Goal: Use online tool/utility: Utilize a website feature to perform a specific function

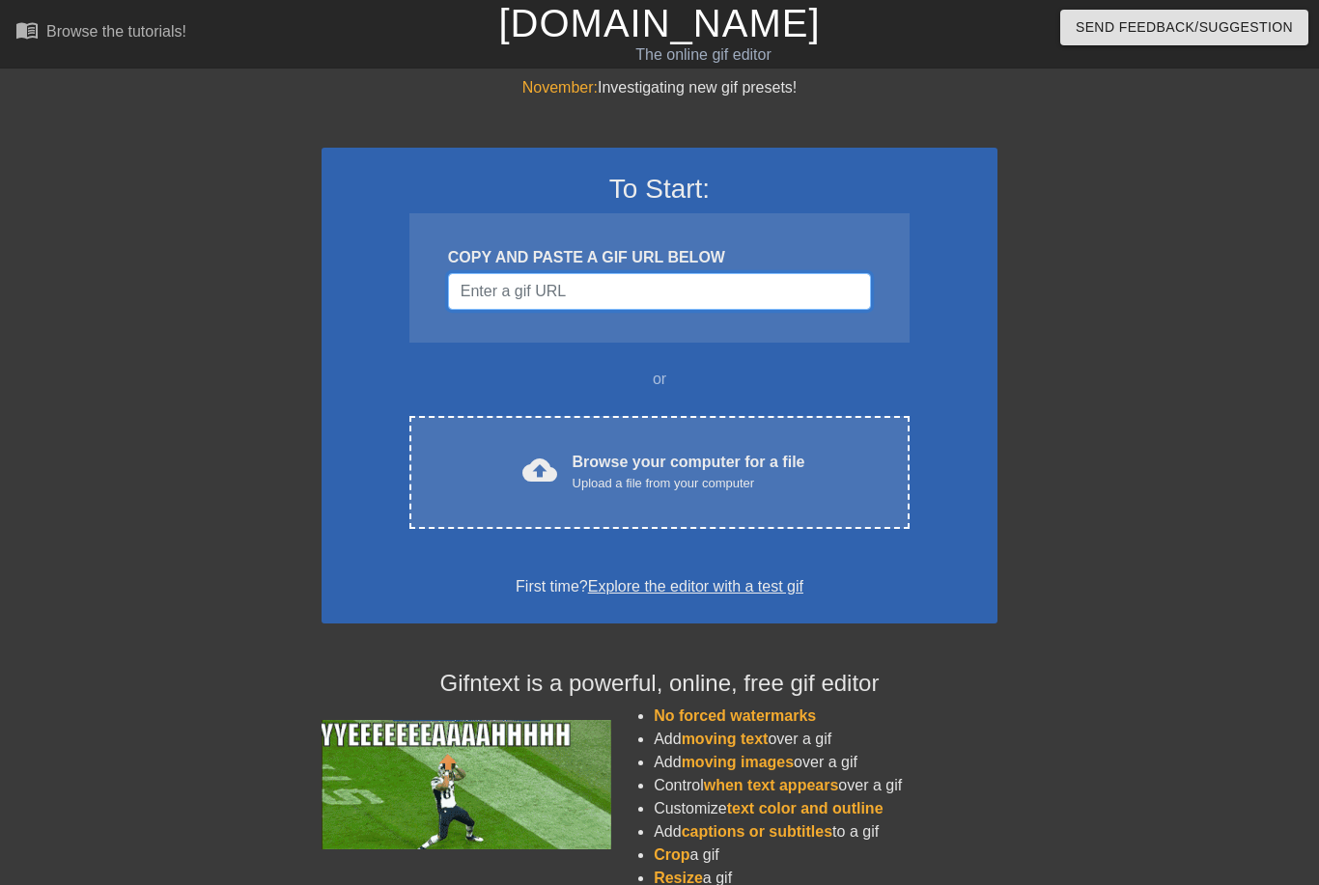
click at [479, 292] on input "Username" at bounding box center [659, 291] width 423 height 37
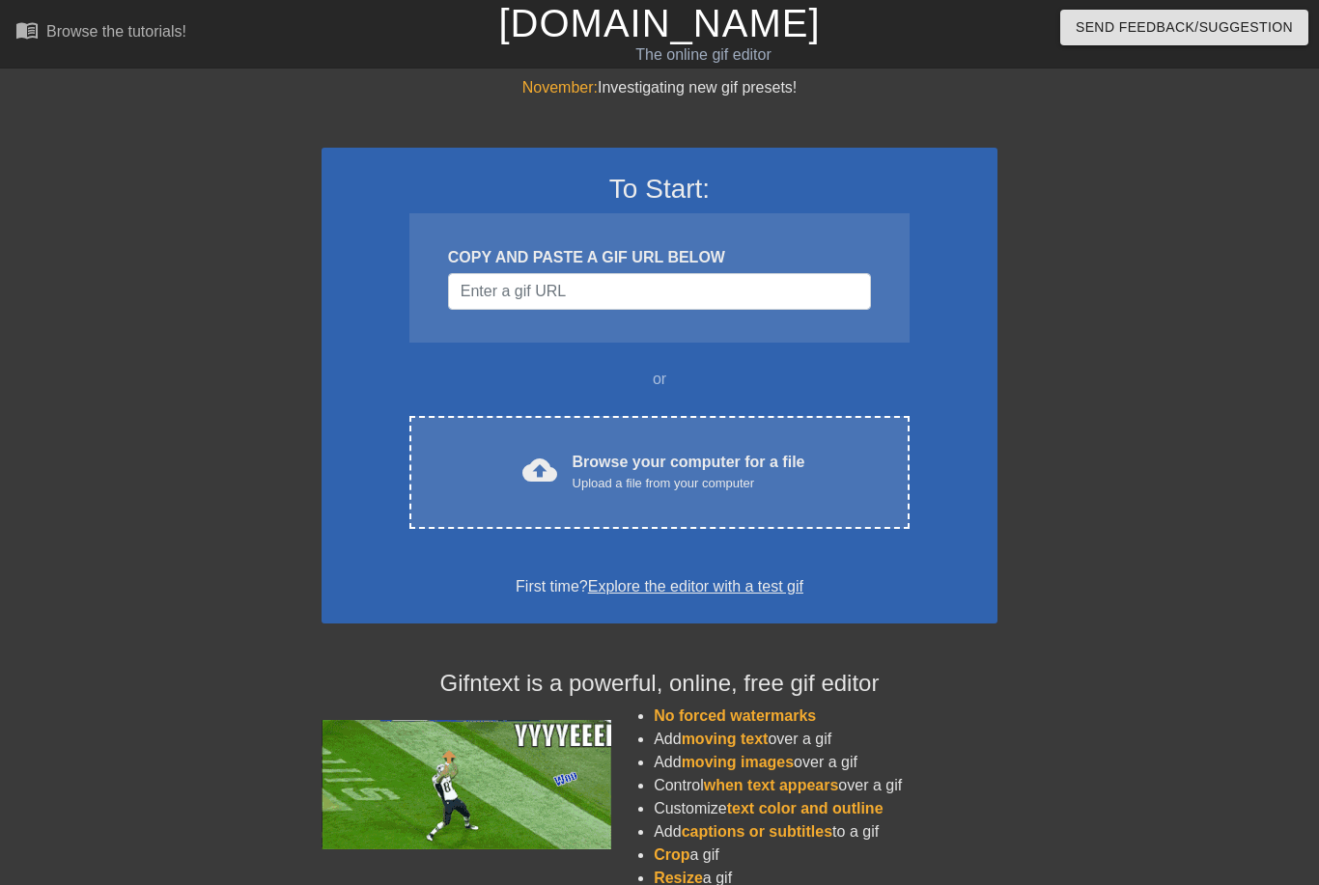
click at [206, 358] on div at bounding box center [154, 365] width 290 height 579
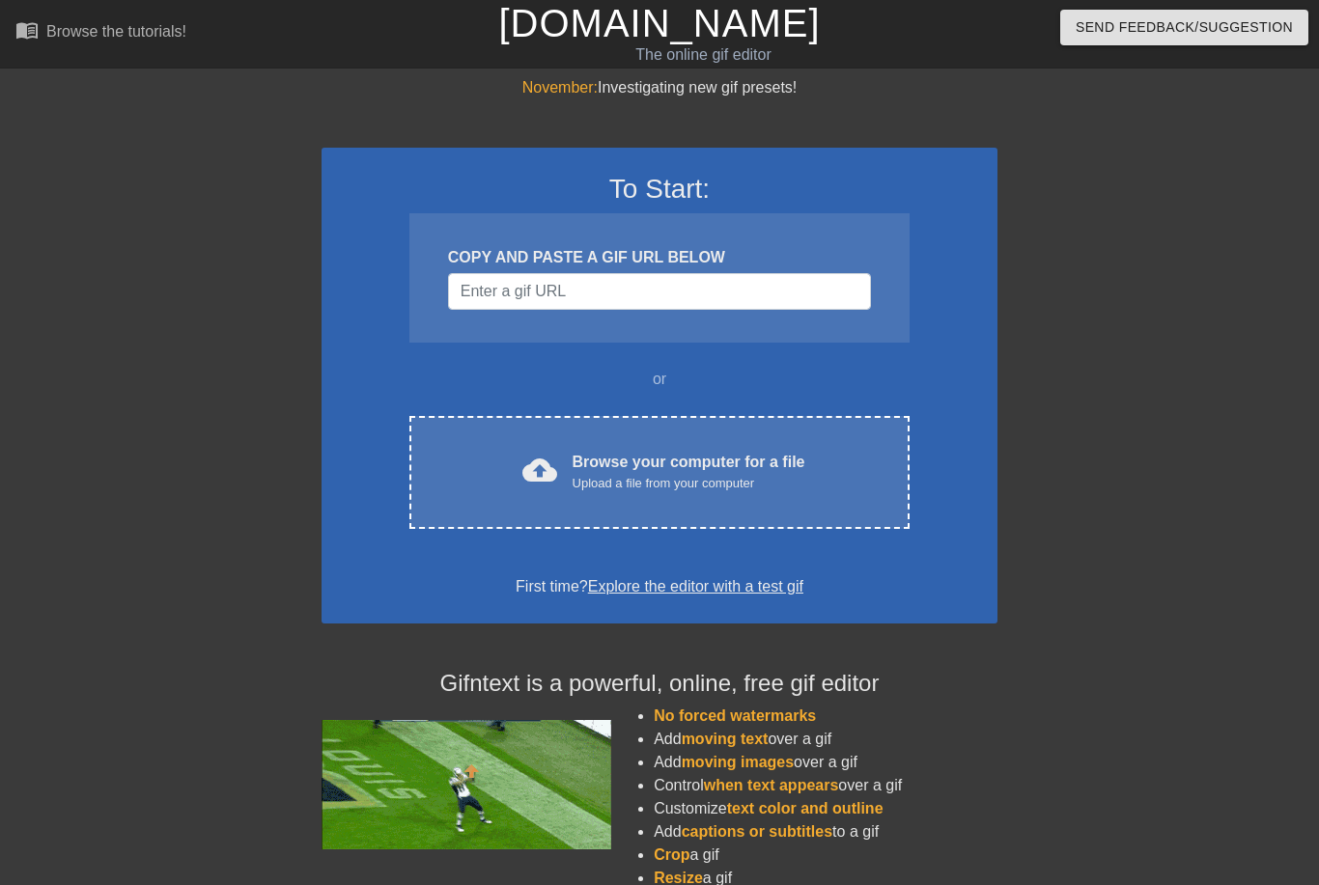
click at [561, 465] on div "cloud_upload Browse your computer for a file Upload a file from your computer" at bounding box center [659, 472] width 419 height 43
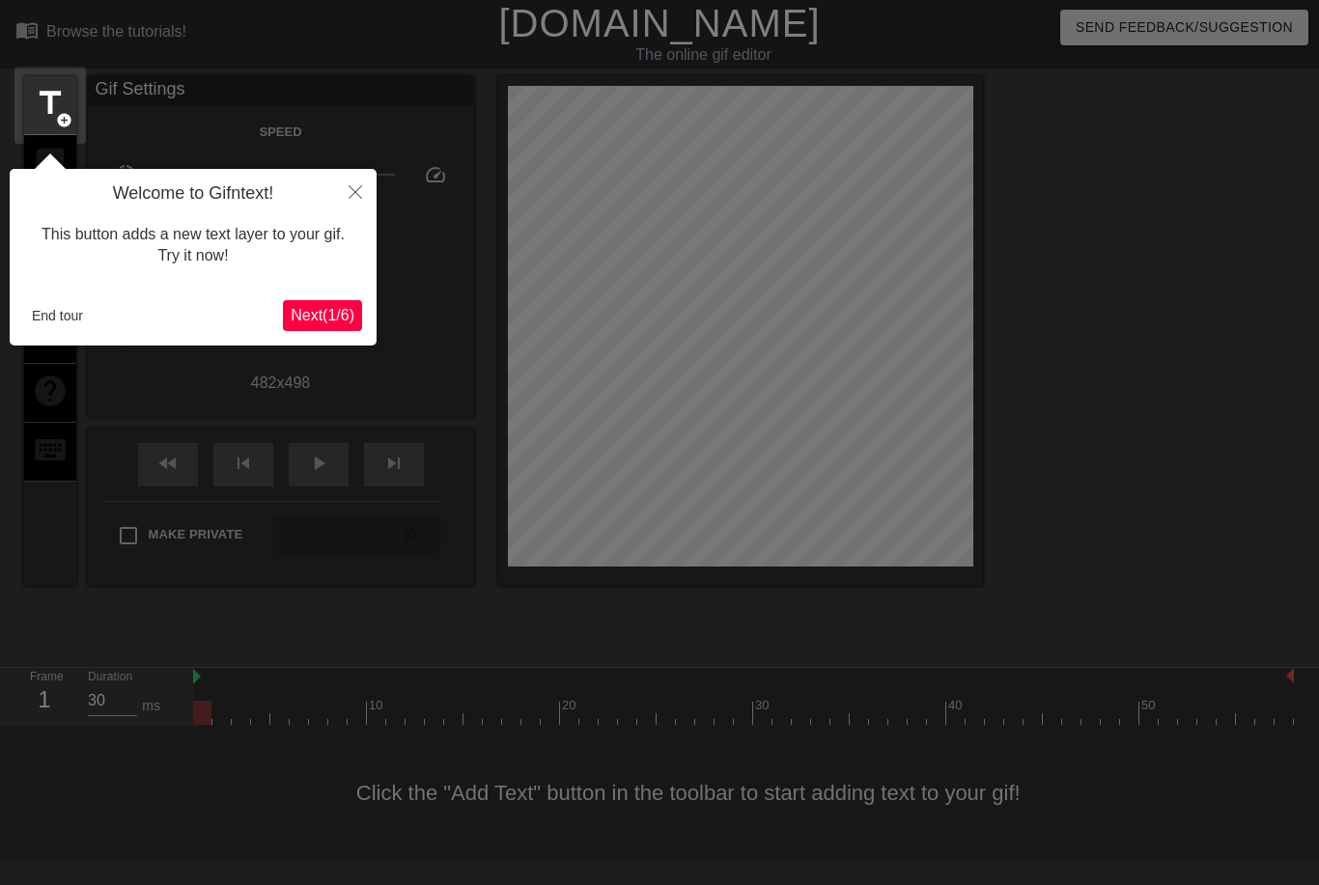
click at [346, 312] on span "Next ( 1 / 6 )" at bounding box center [323, 315] width 64 height 16
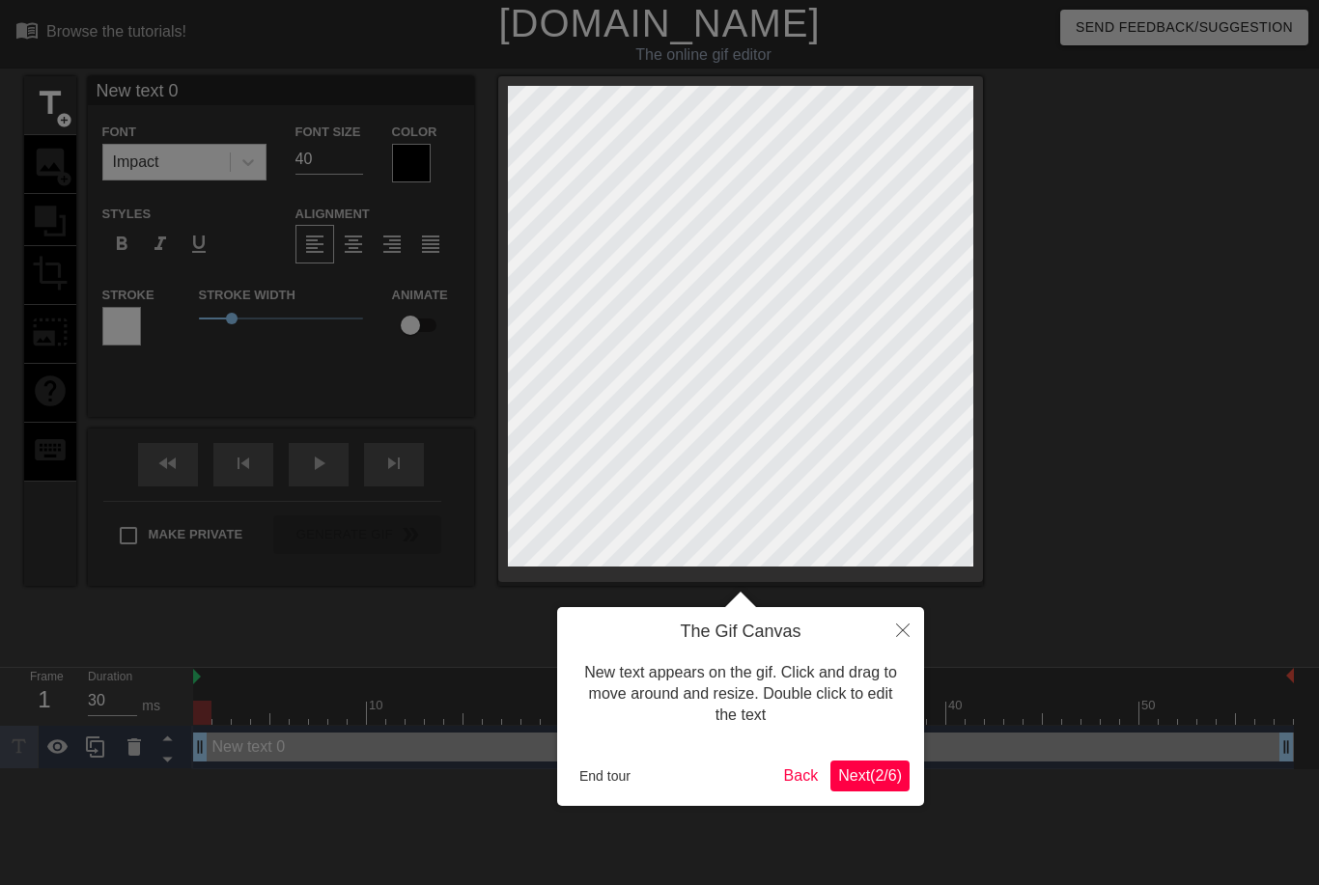
click at [626, 773] on button "End tour" at bounding box center [605, 776] width 67 height 29
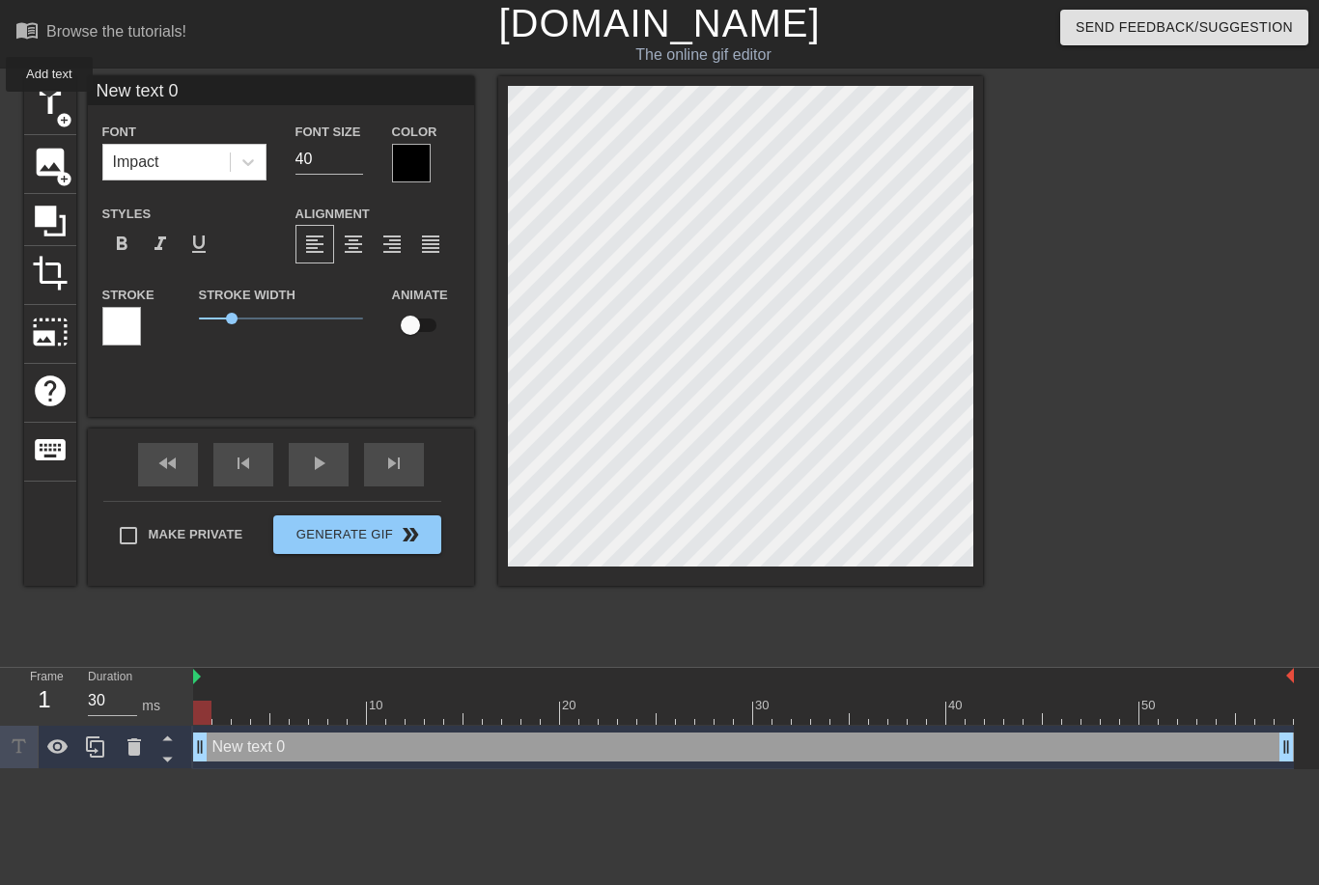
click at [50, 105] on span "title" at bounding box center [50, 103] width 37 height 37
type input "New text 1"
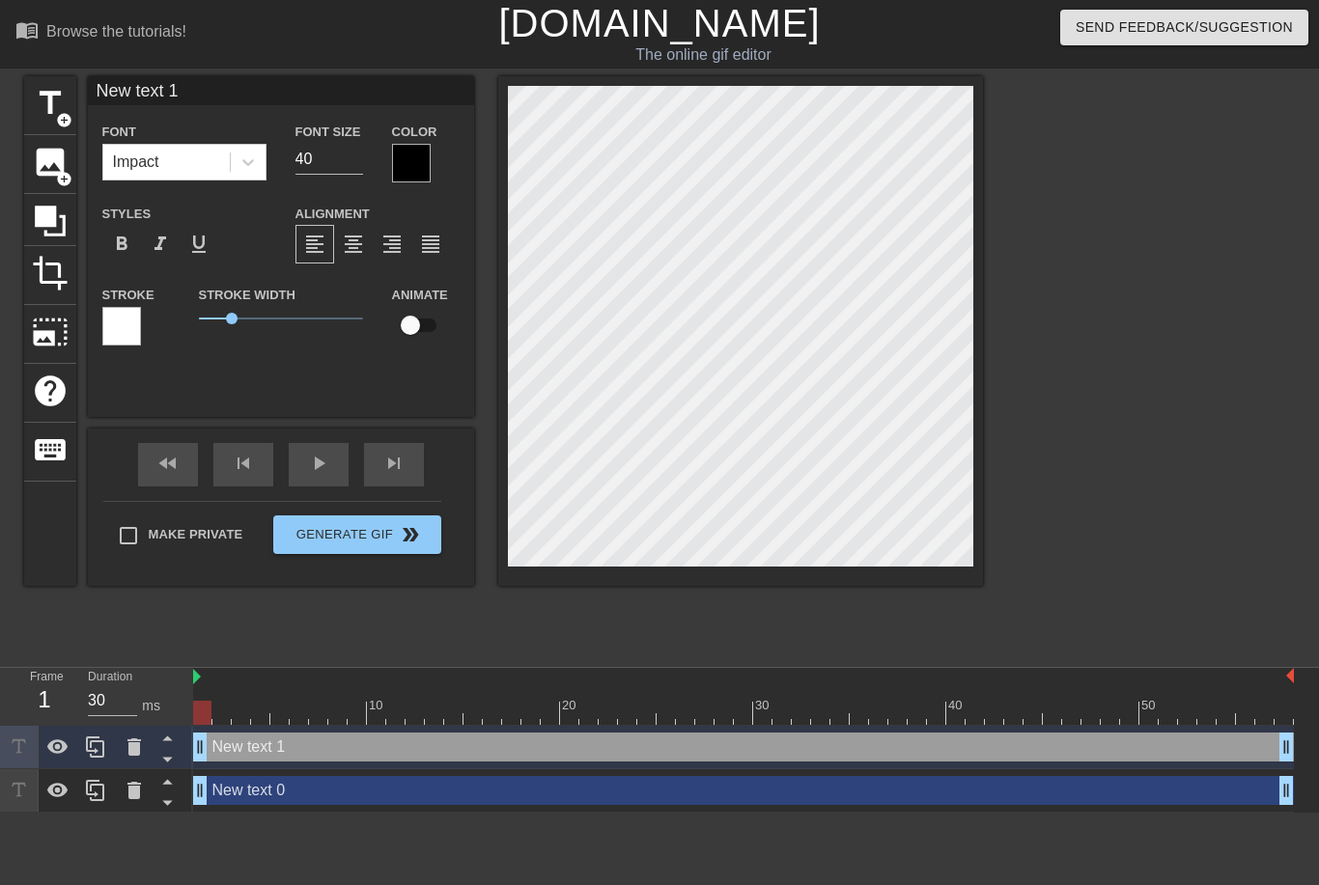
scroll to position [0, 5]
type textarea "New tex 1"
type input "New tex 1"
type textarea "New te 1"
type input "New te 1"
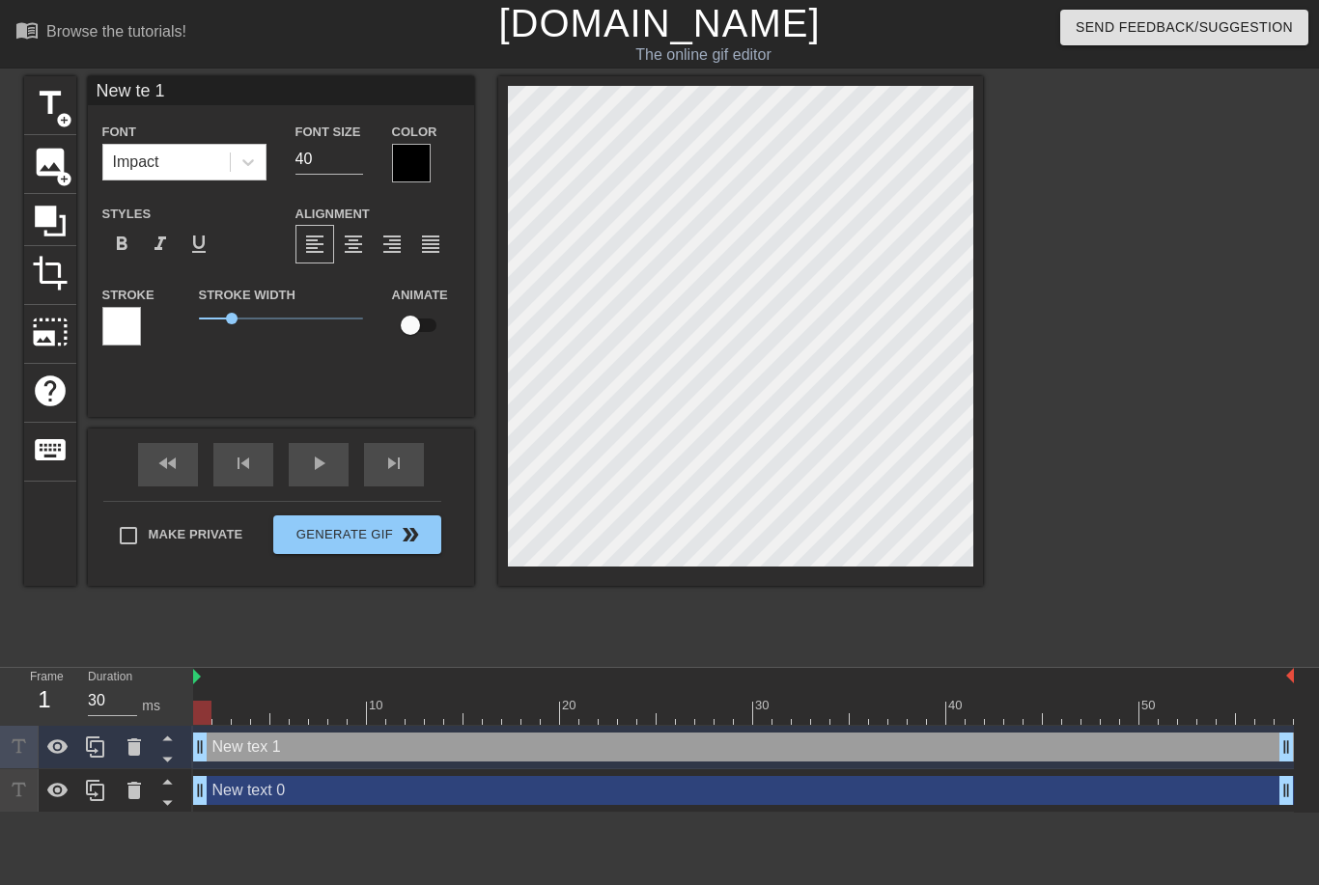
type textarea "New t 1"
type input "New 1"
type textarea "New 1"
type input "New 1"
type textarea "Ne 1"
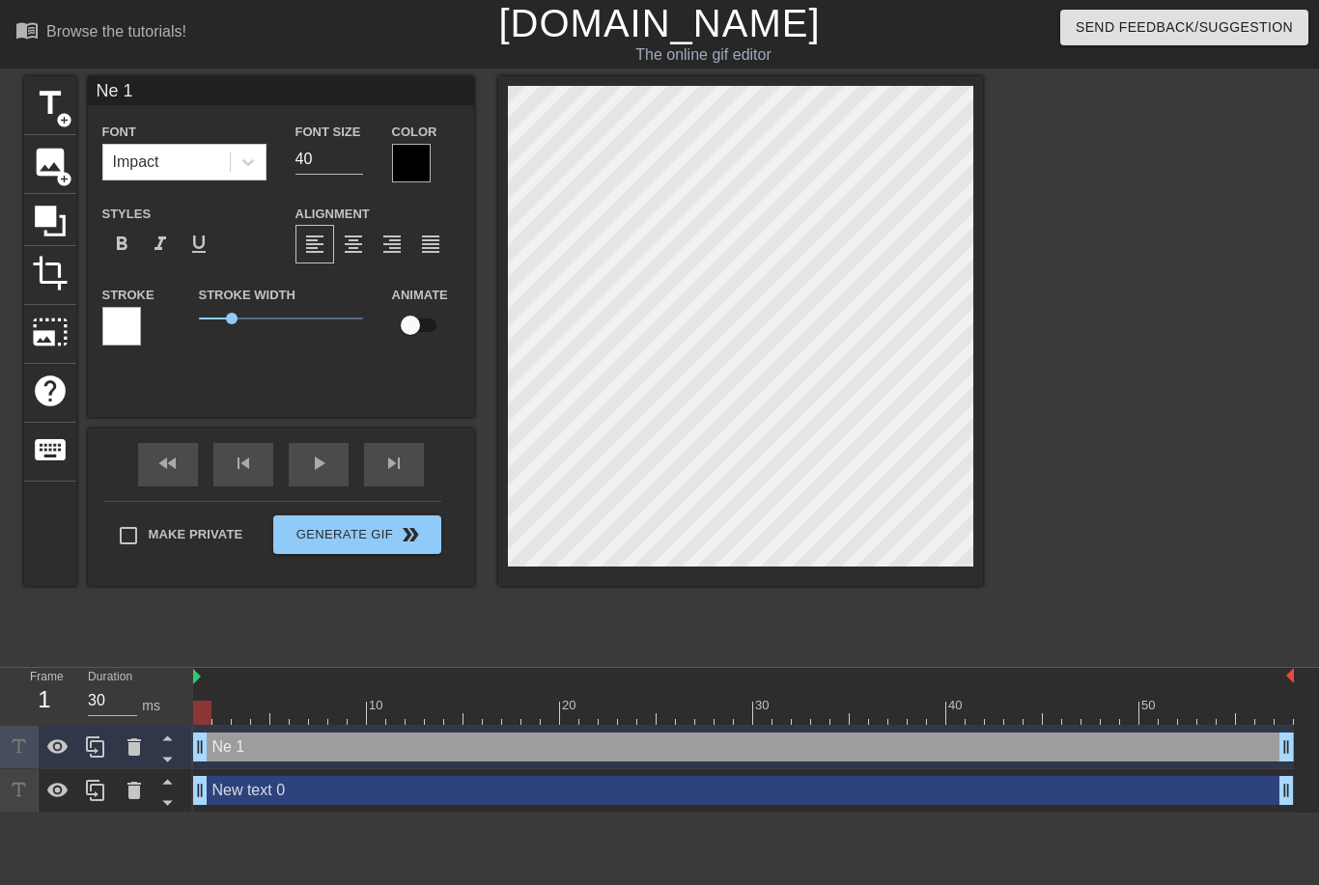
type input "N 1"
type textarea "1"
type input "1"
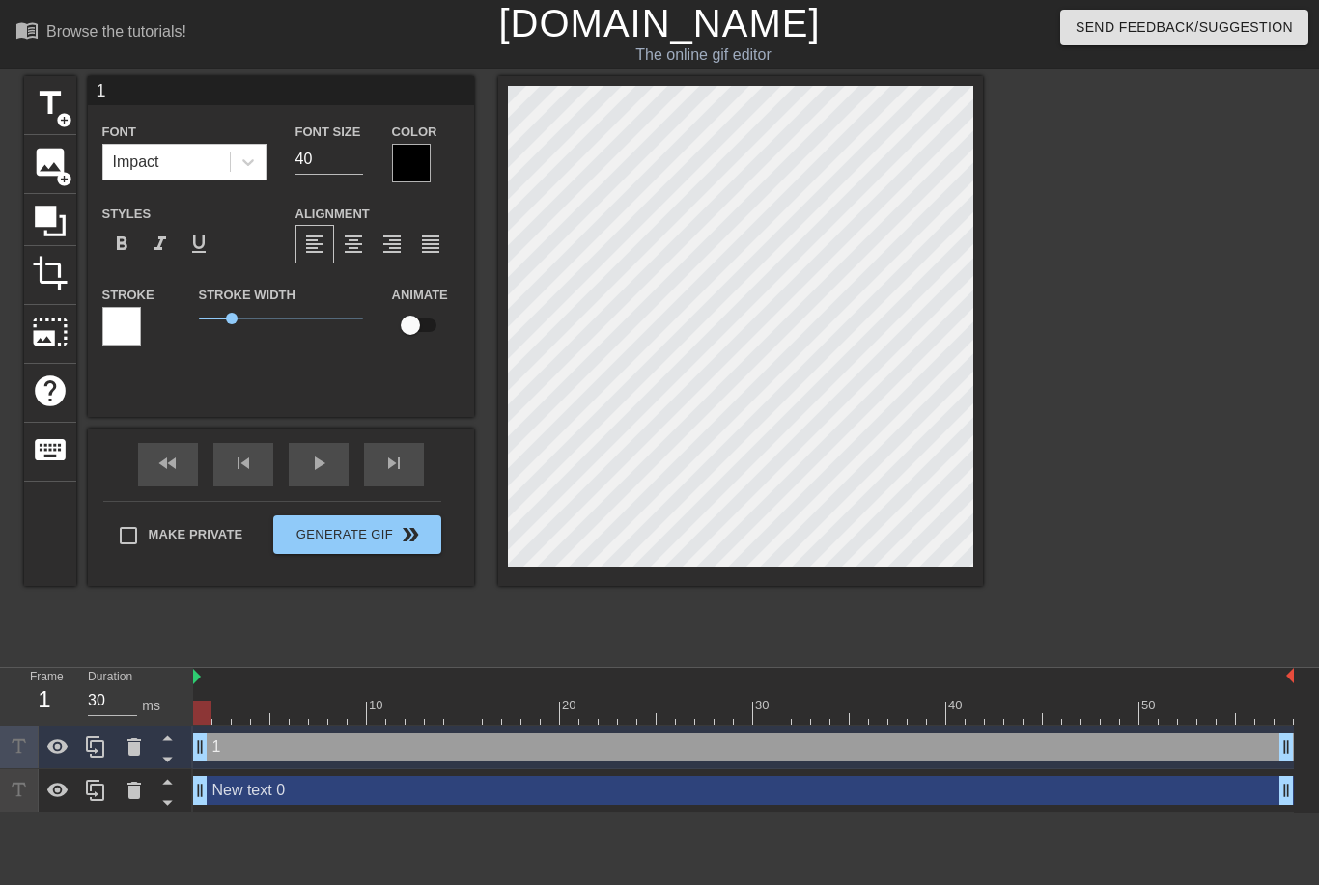
type textarea "1"
click at [134, 103] on input "1" at bounding box center [281, 90] width 386 height 29
click at [126, 90] on input "1" at bounding box center [281, 90] width 386 height 29
click at [1118, 219] on div at bounding box center [1151, 365] width 290 height 579
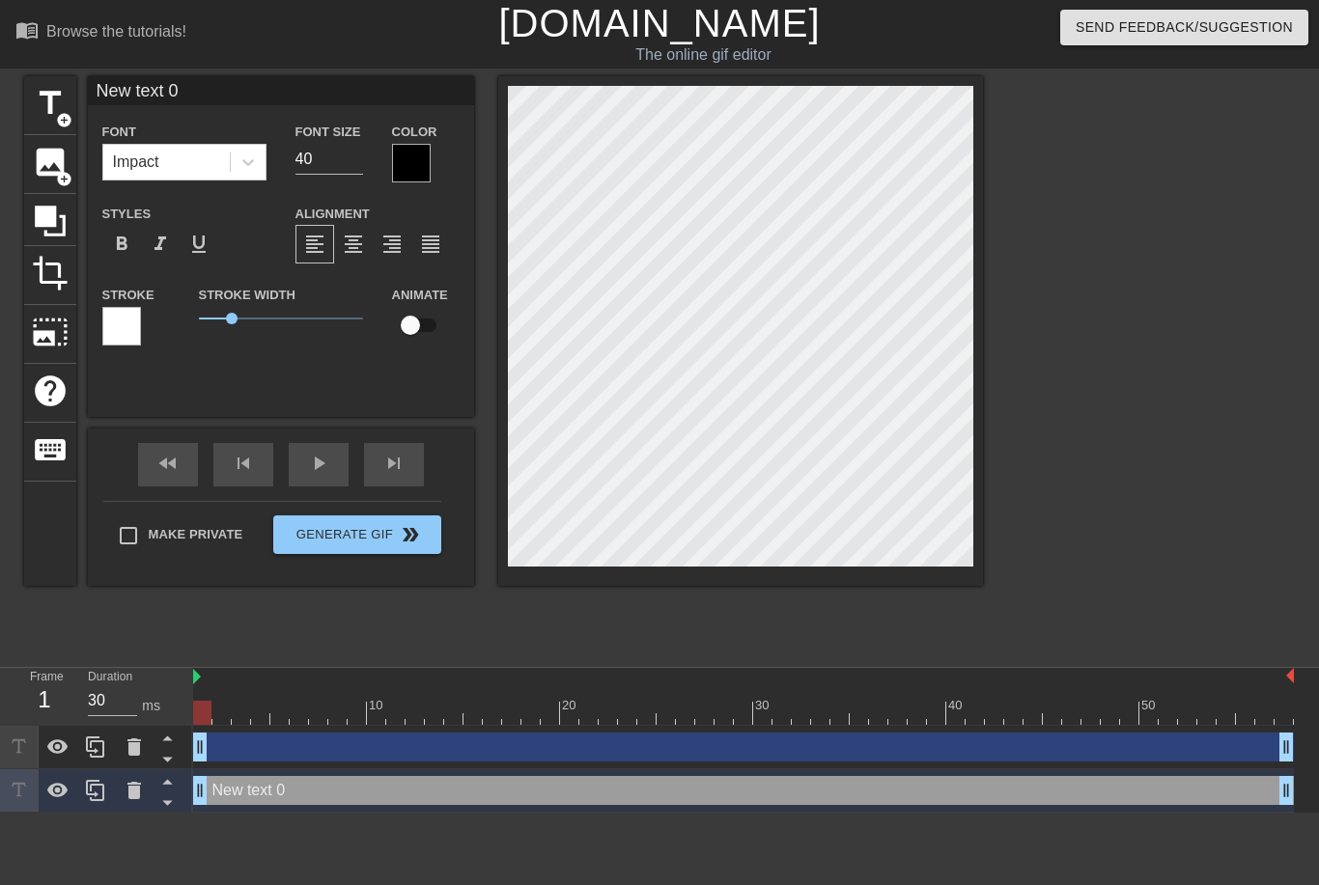
scroll to position [0, 4]
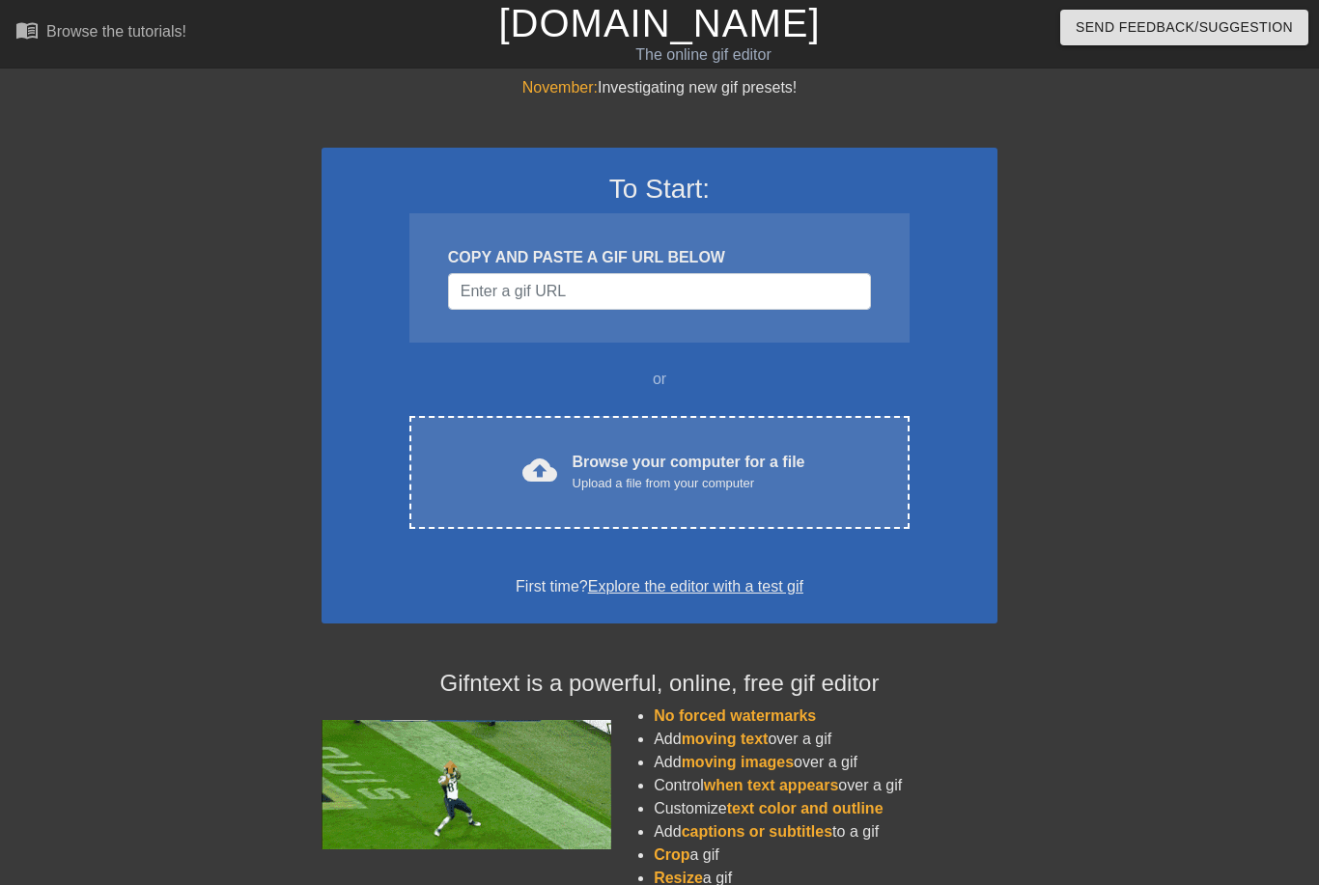
click at [474, 437] on div "cloud_upload Browse your computer for a file Upload a file from your computer C…" at bounding box center [659, 472] width 500 height 113
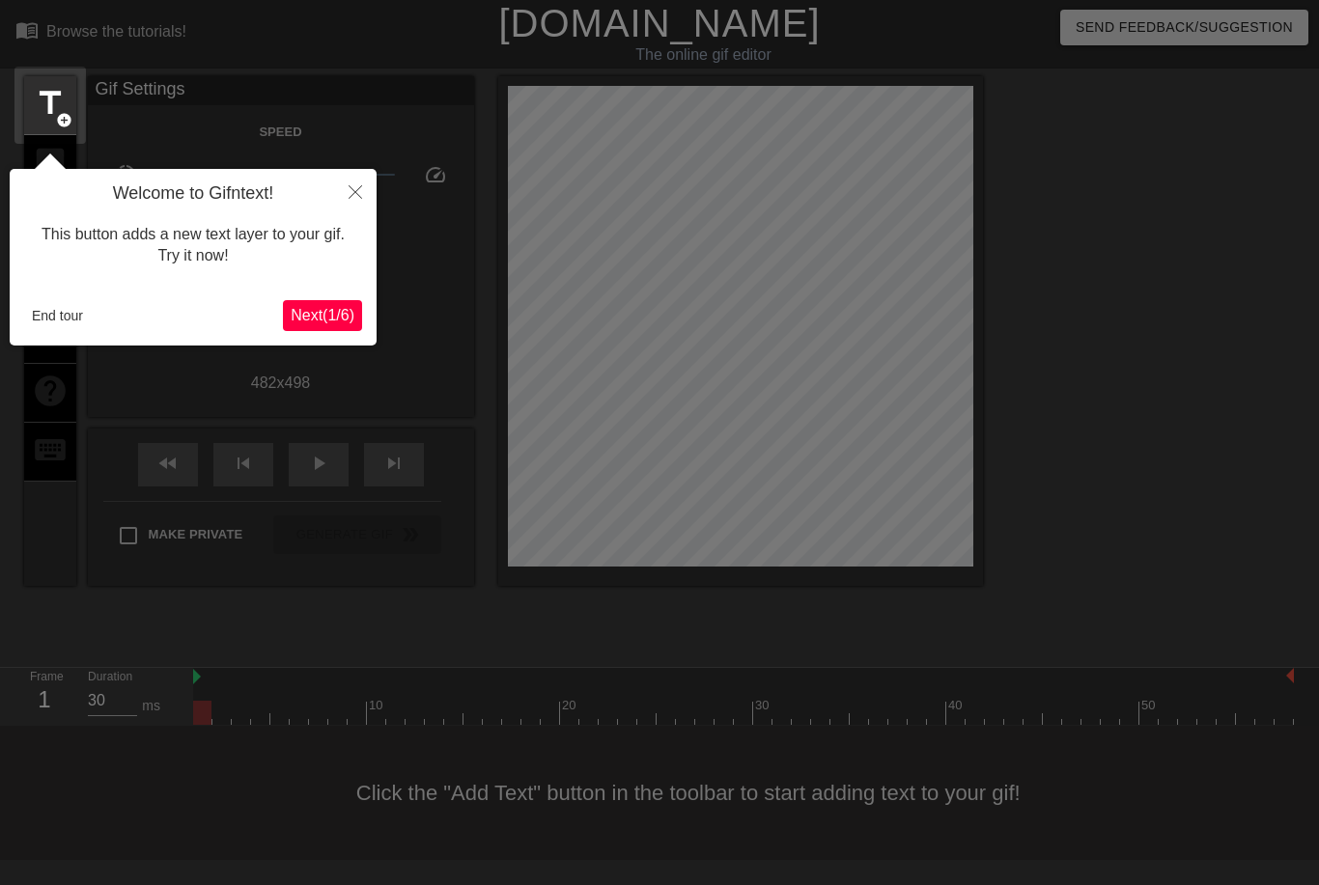
click at [57, 324] on button "End tour" at bounding box center [57, 315] width 67 height 29
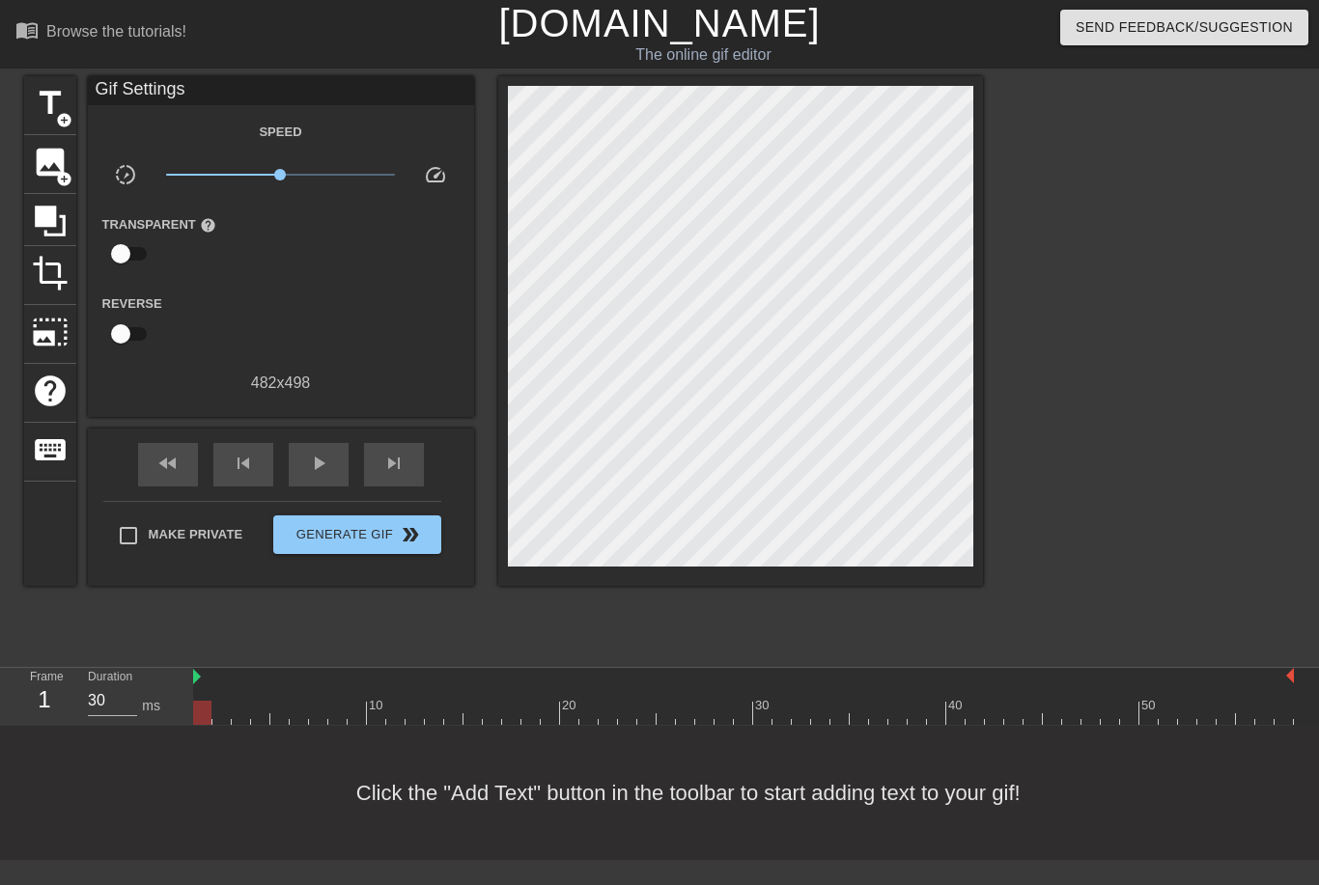
click at [47, 118] on span "title" at bounding box center [50, 103] width 37 height 37
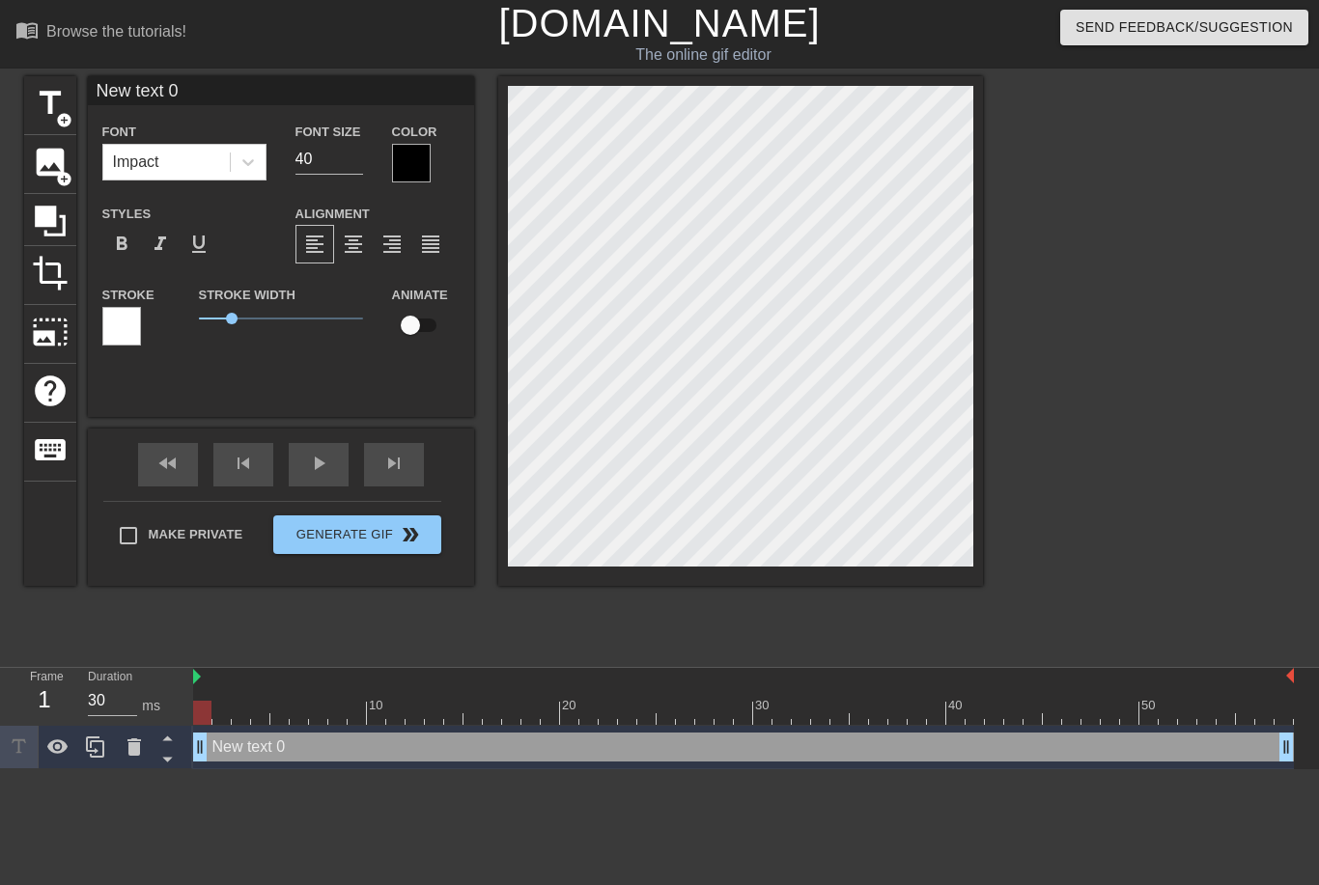
scroll to position [0, 4]
type input "New text"
type textarea "New text"
type input "New tex"
type textarea "New te"
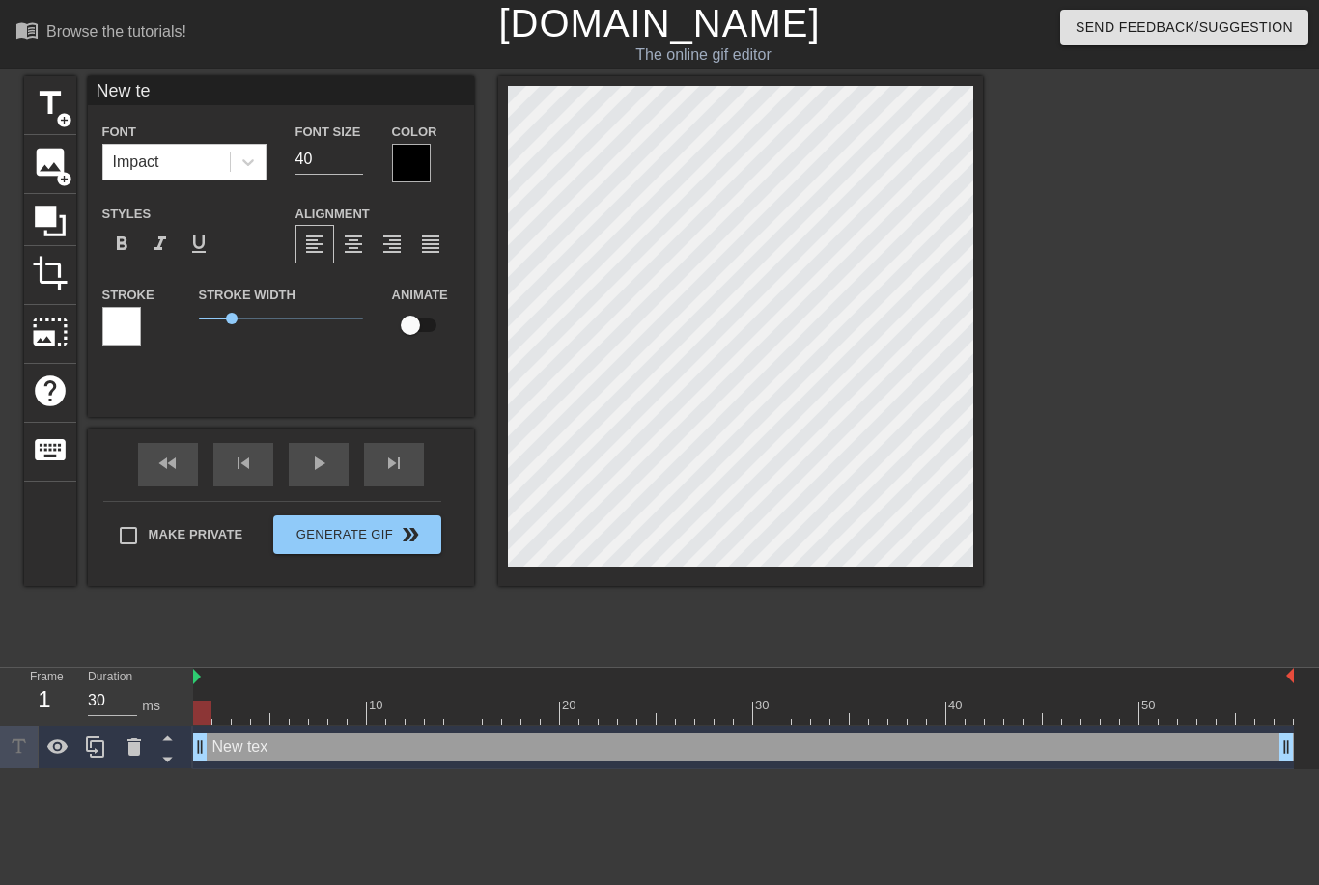
type input "New t"
type textarea "New t"
type input "New"
type textarea "New"
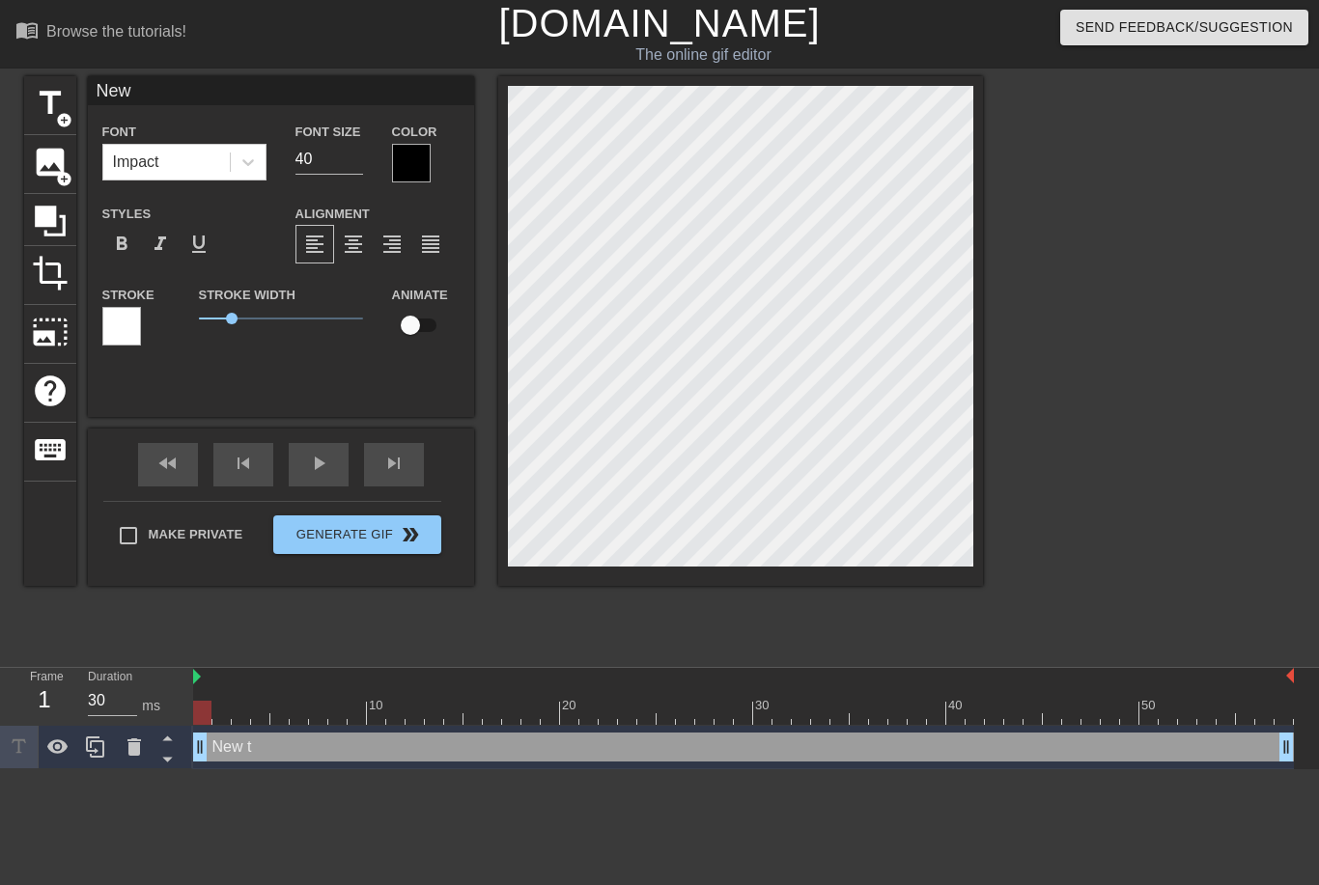
type input "New"
type textarea "Ne"
type input "N"
type textarea "N"
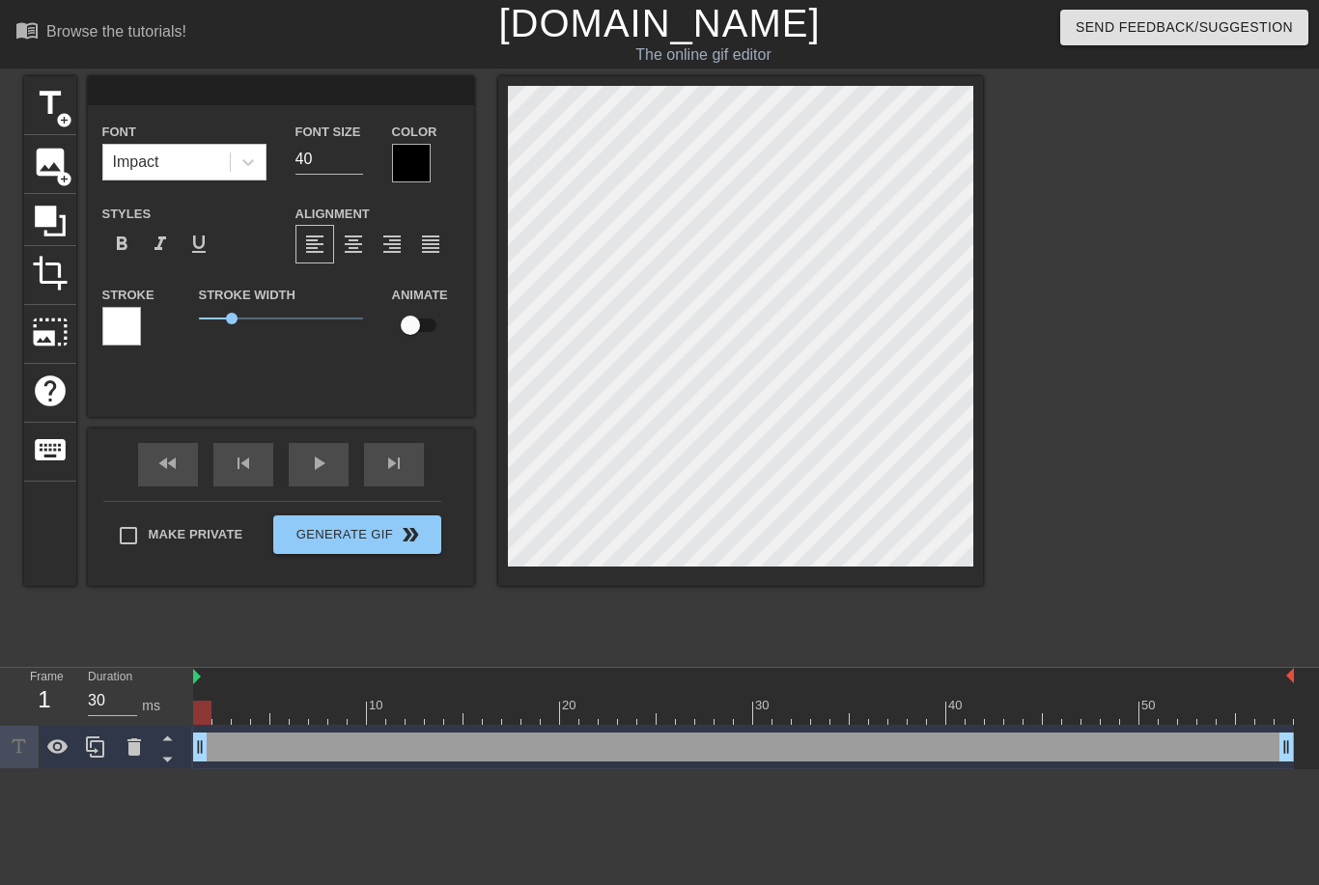
type textarea "p"
type input "p"
type textarea "pr"
type input "pr"
type textarea "pre"
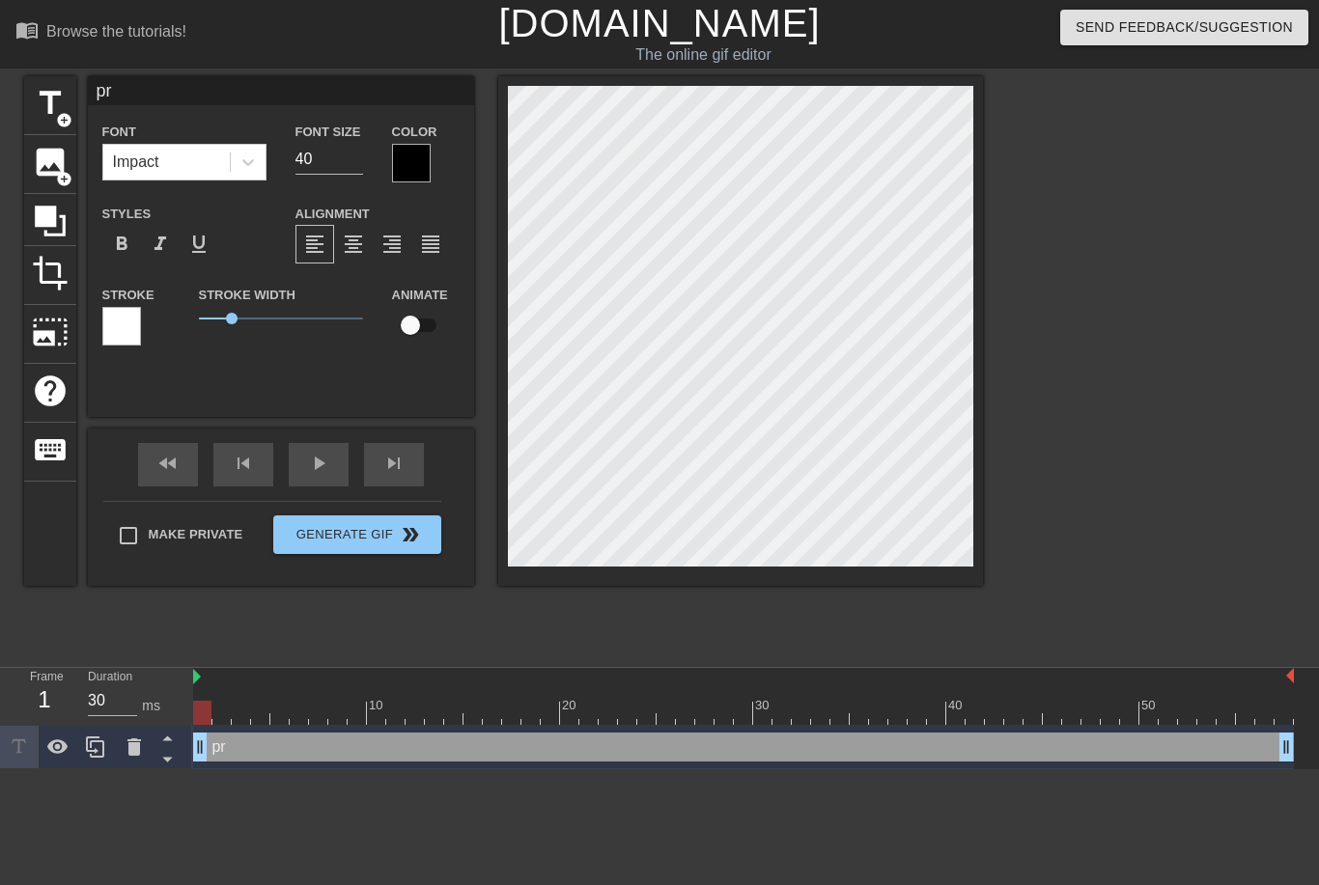
type input "pre"
type textarea "pres"
type input "pres"
type textarea "press"
type input "pressu"
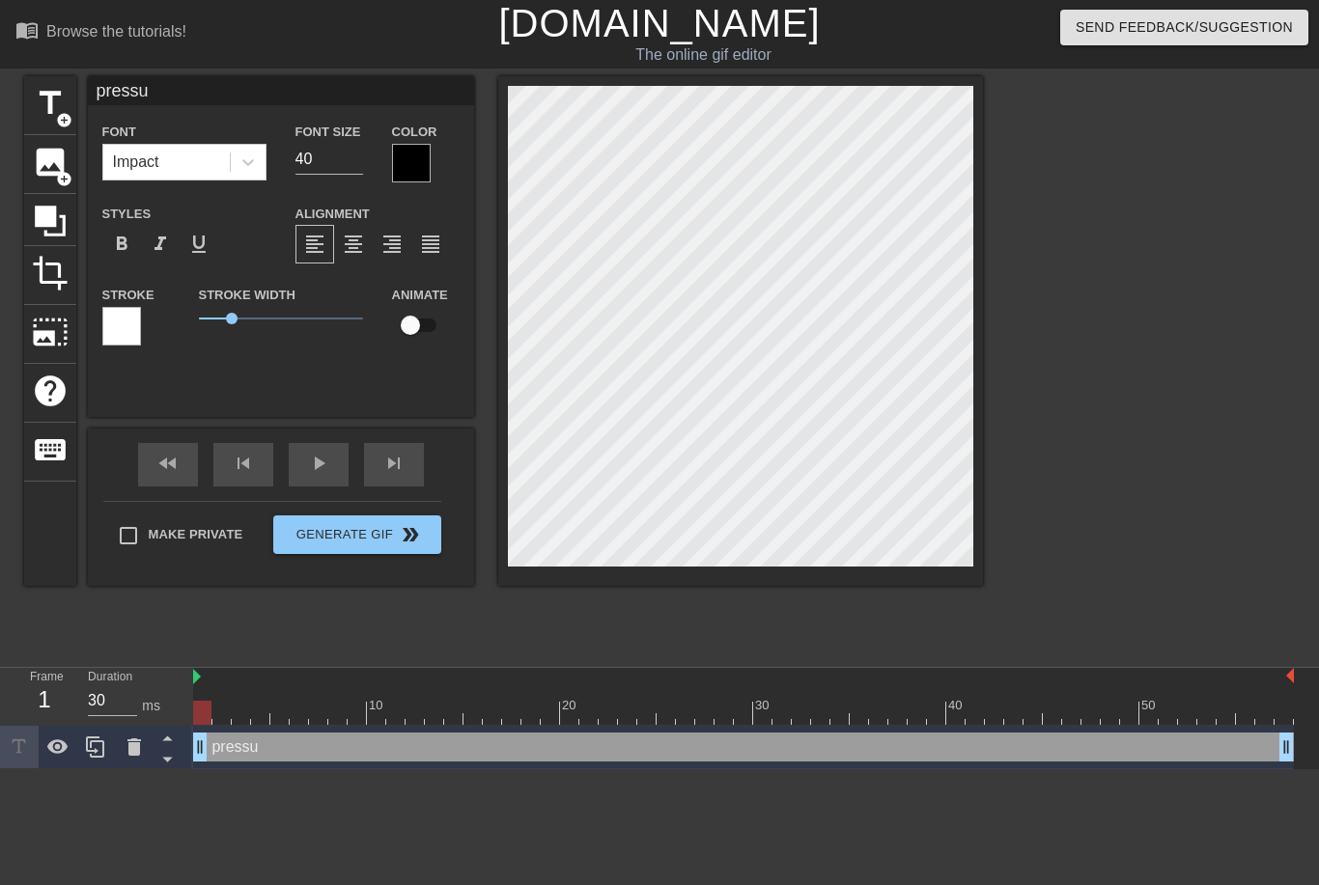
type textarea "pressur"
type input "pressure"
type textarea "pressure"
type input "pressure"
type textarea "pressure"
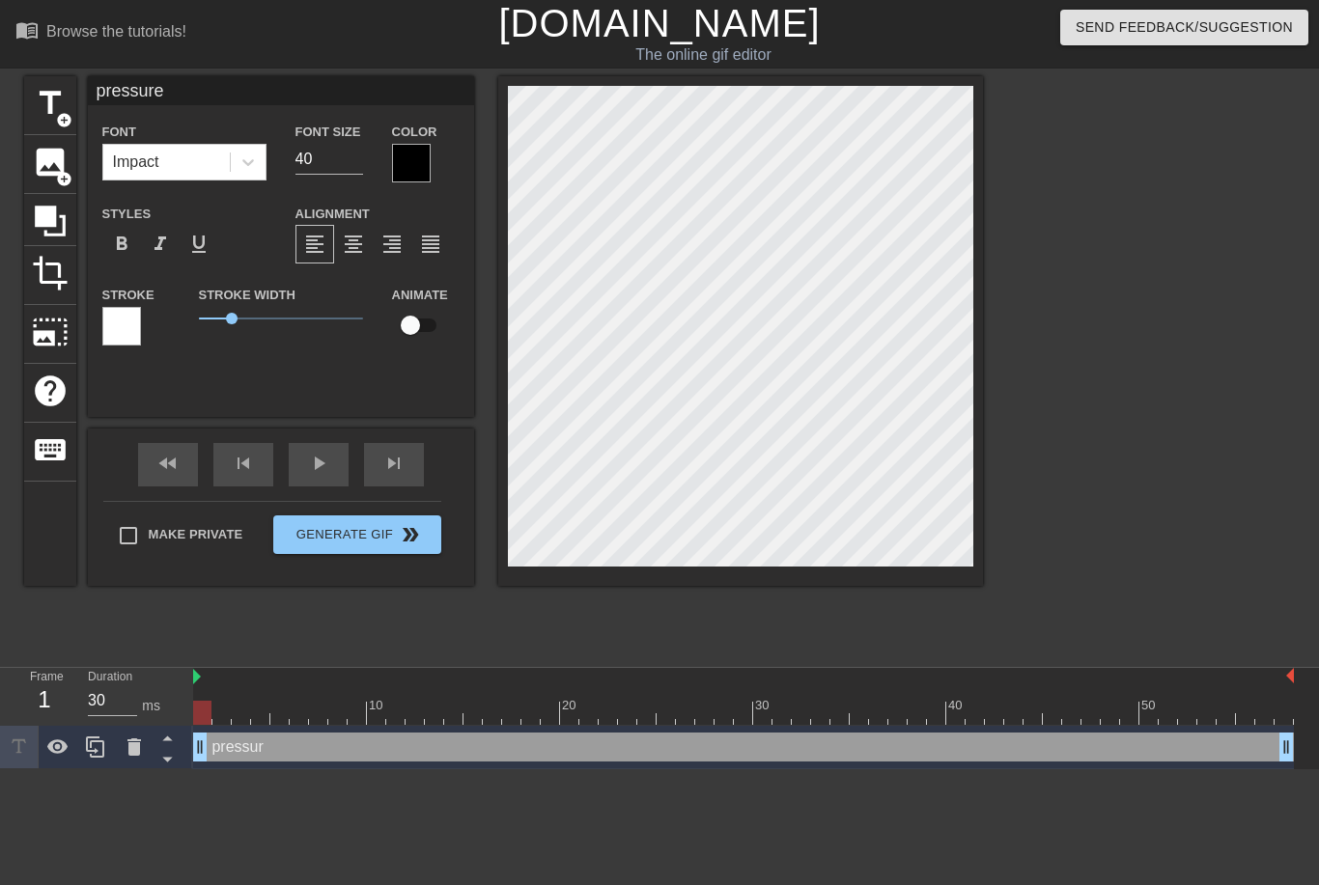
type input "pressure r"
type textarea "pressure r"
type input "pressure ru"
type textarea "pressure ru"
type input "pressure run"
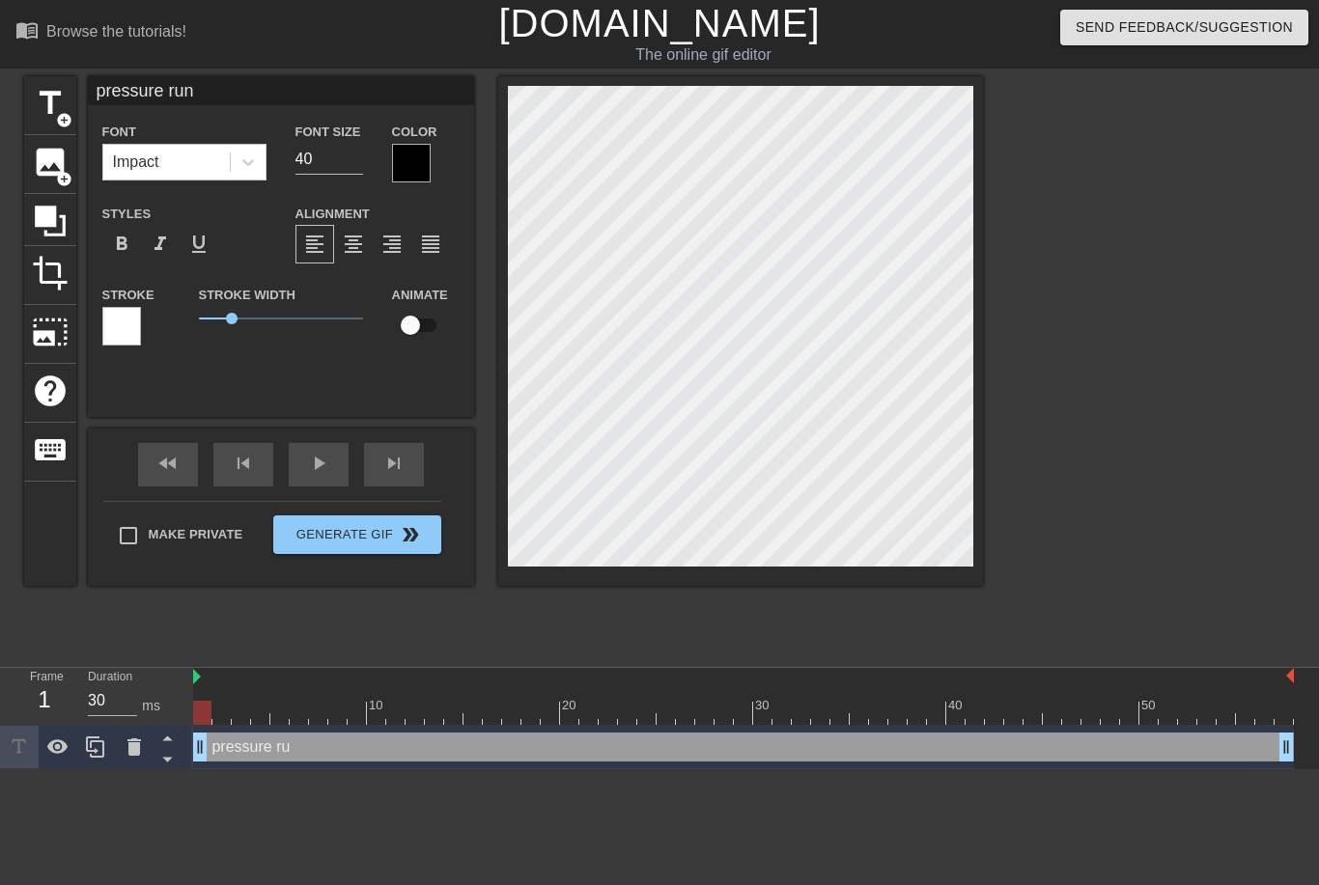
scroll to position [0, 6]
type textarea "pressure run?"
type input "pressure run?"
type textarea "pressure run?"
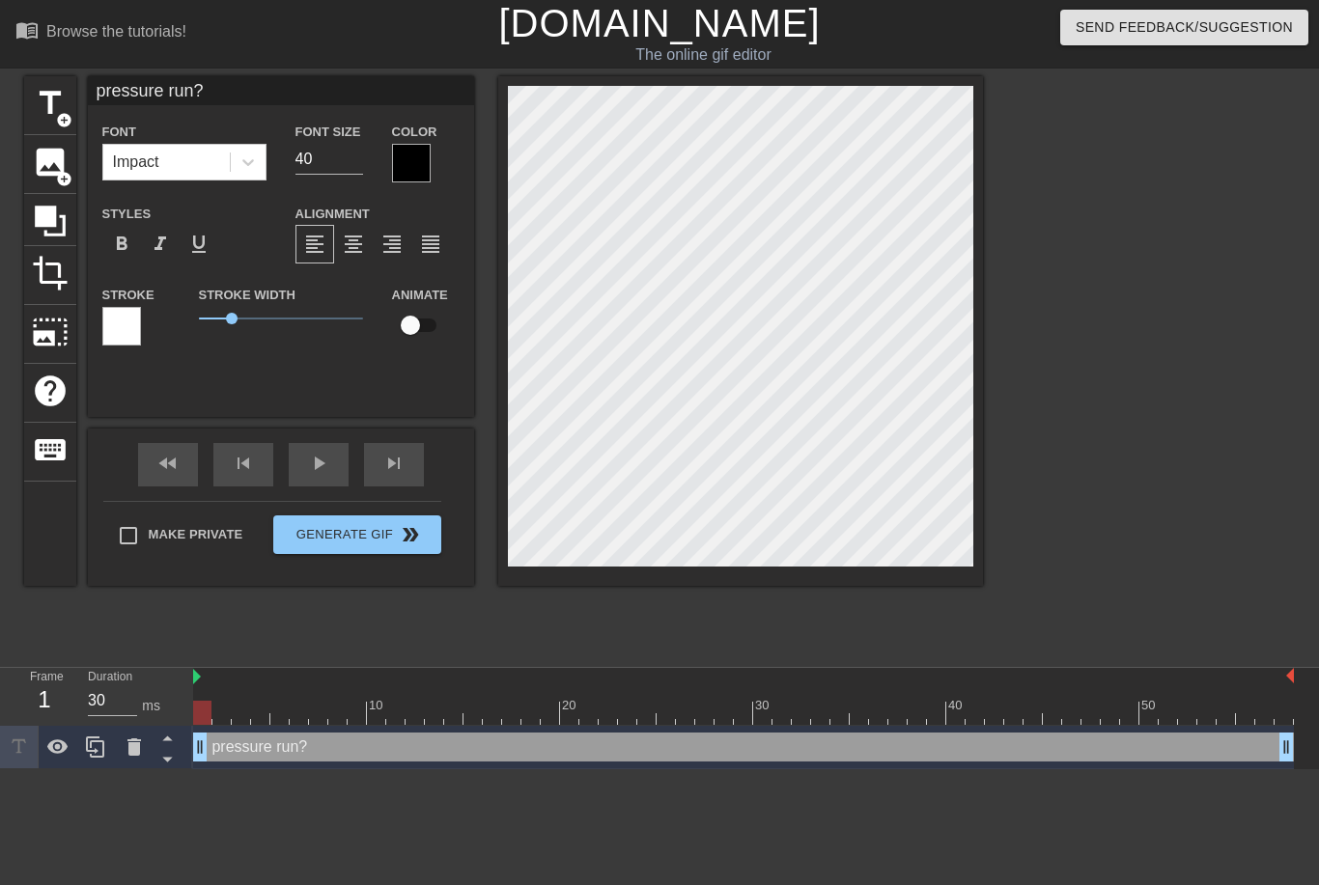
click at [1152, 317] on div at bounding box center [1151, 365] width 290 height 579
click at [1121, 271] on div at bounding box center [1151, 365] width 290 height 579
click at [1102, 341] on div at bounding box center [1151, 365] width 290 height 579
click at [1110, 363] on div at bounding box center [1151, 365] width 290 height 579
click at [417, 156] on div at bounding box center [411, 163] width 39 height 39
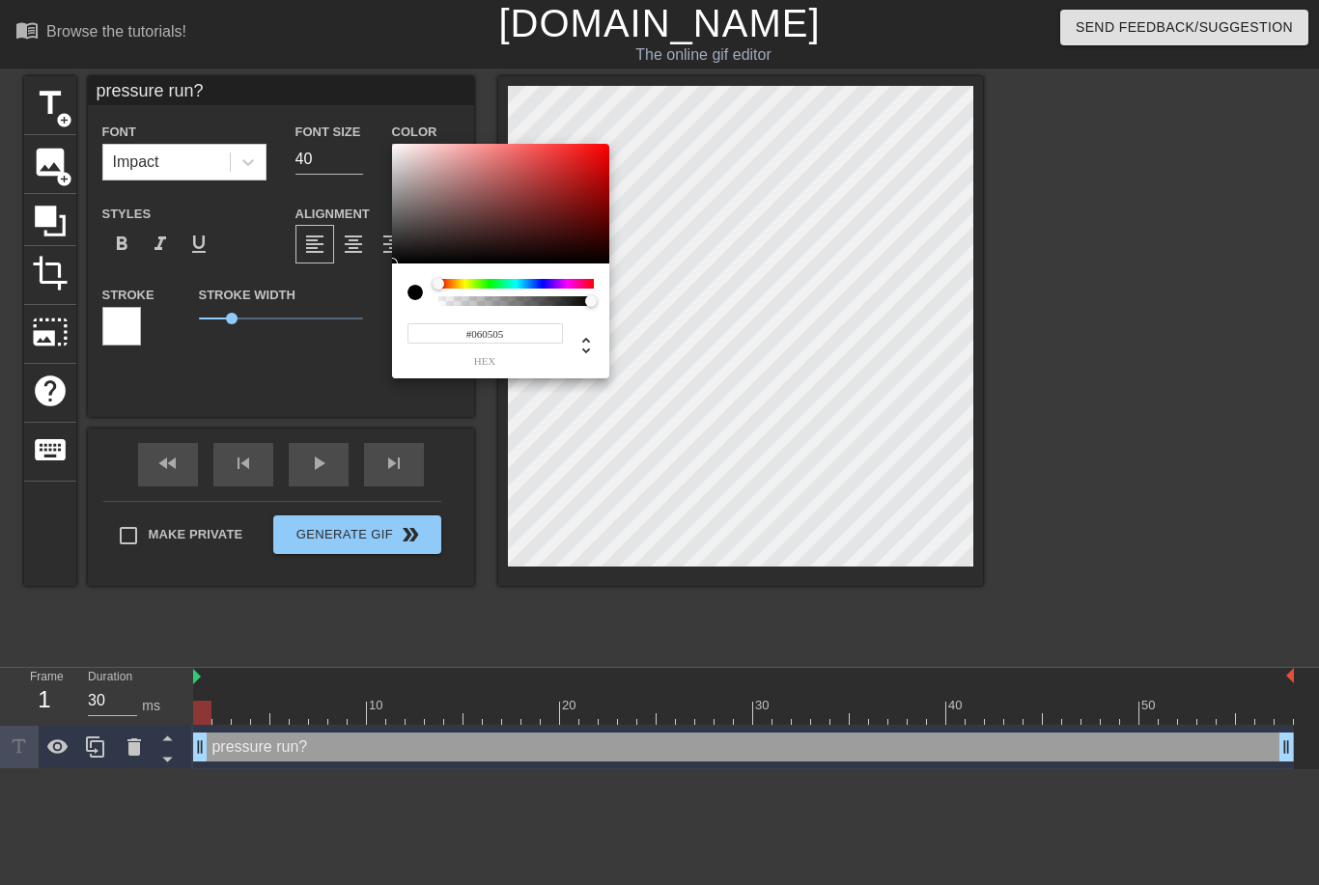
type input "#000000"
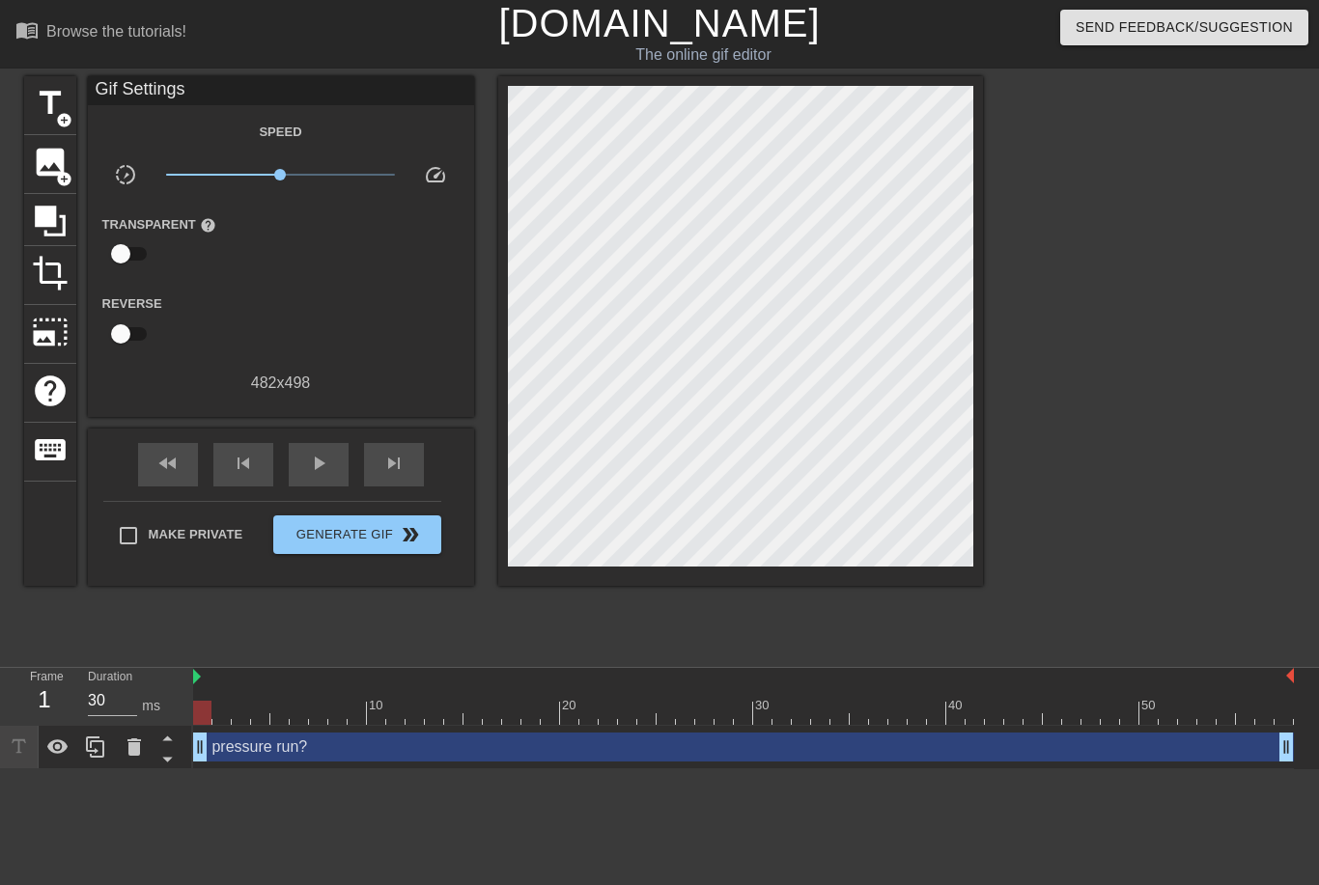
click at [1073, 408] on div at bounding box center [1151, 365] width 290 height 579
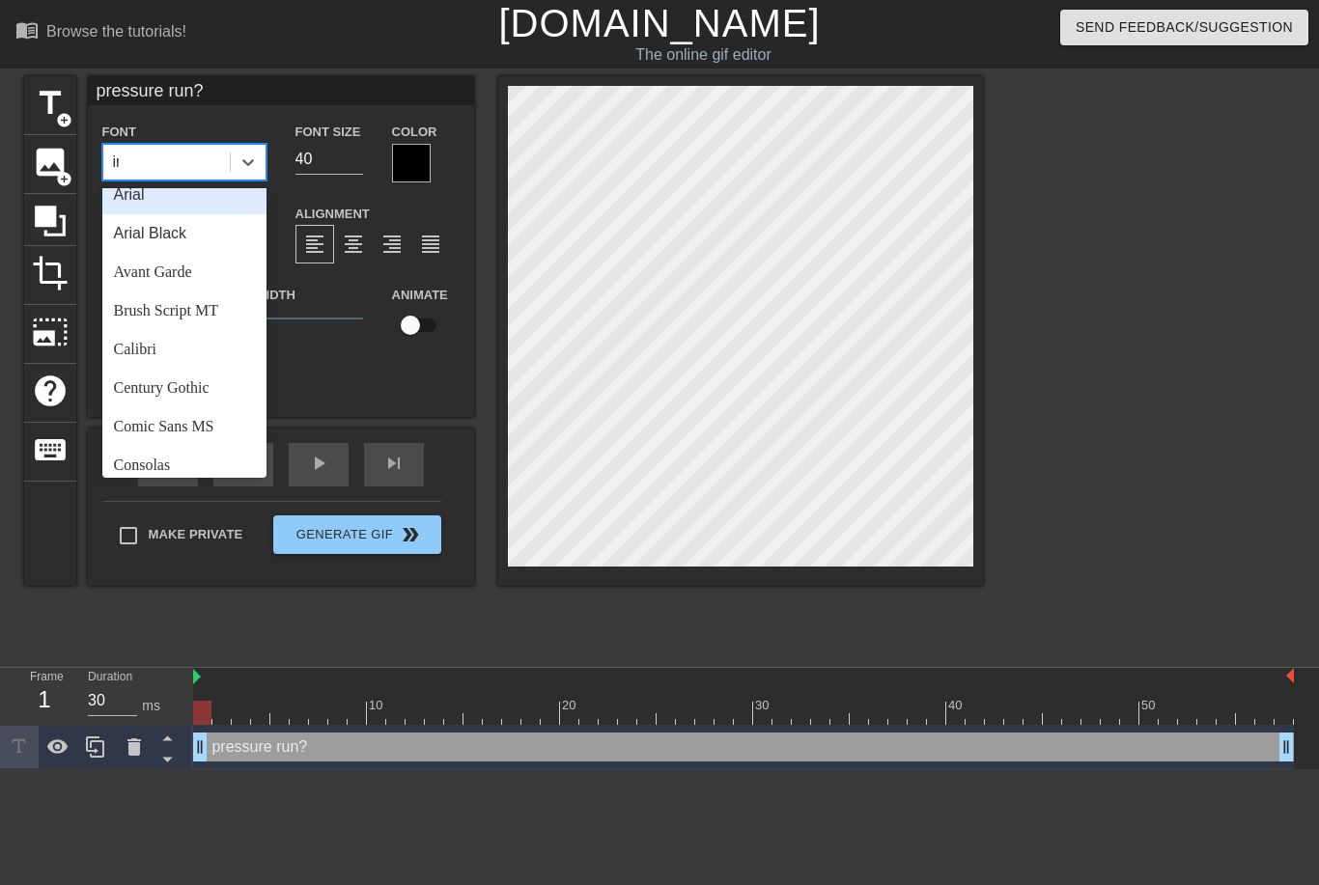
scroll to position [0, 0]
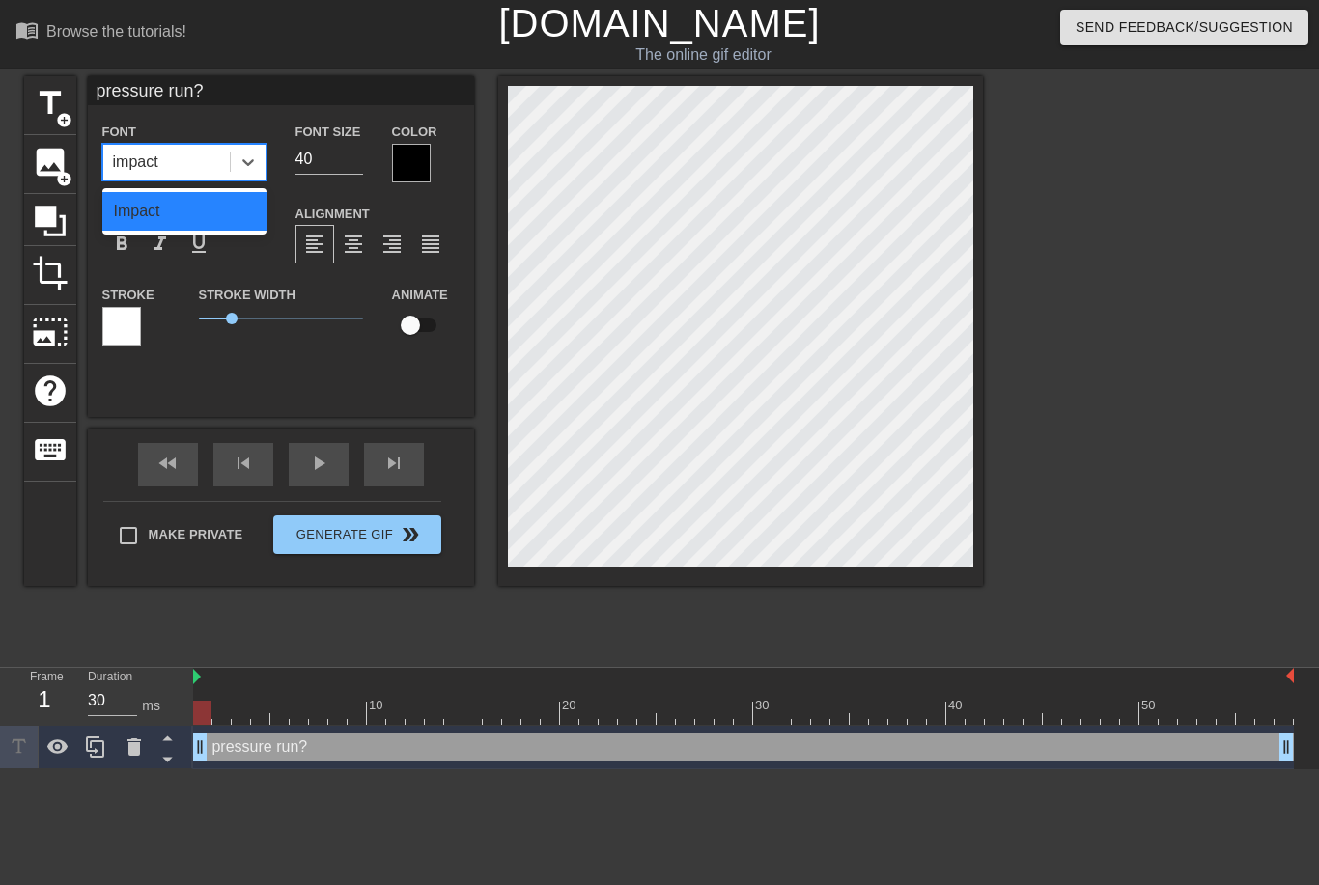
click at [138, 211] on div "Impact" at bounding box center [184, 211] width 164 height 39
type input "impact"
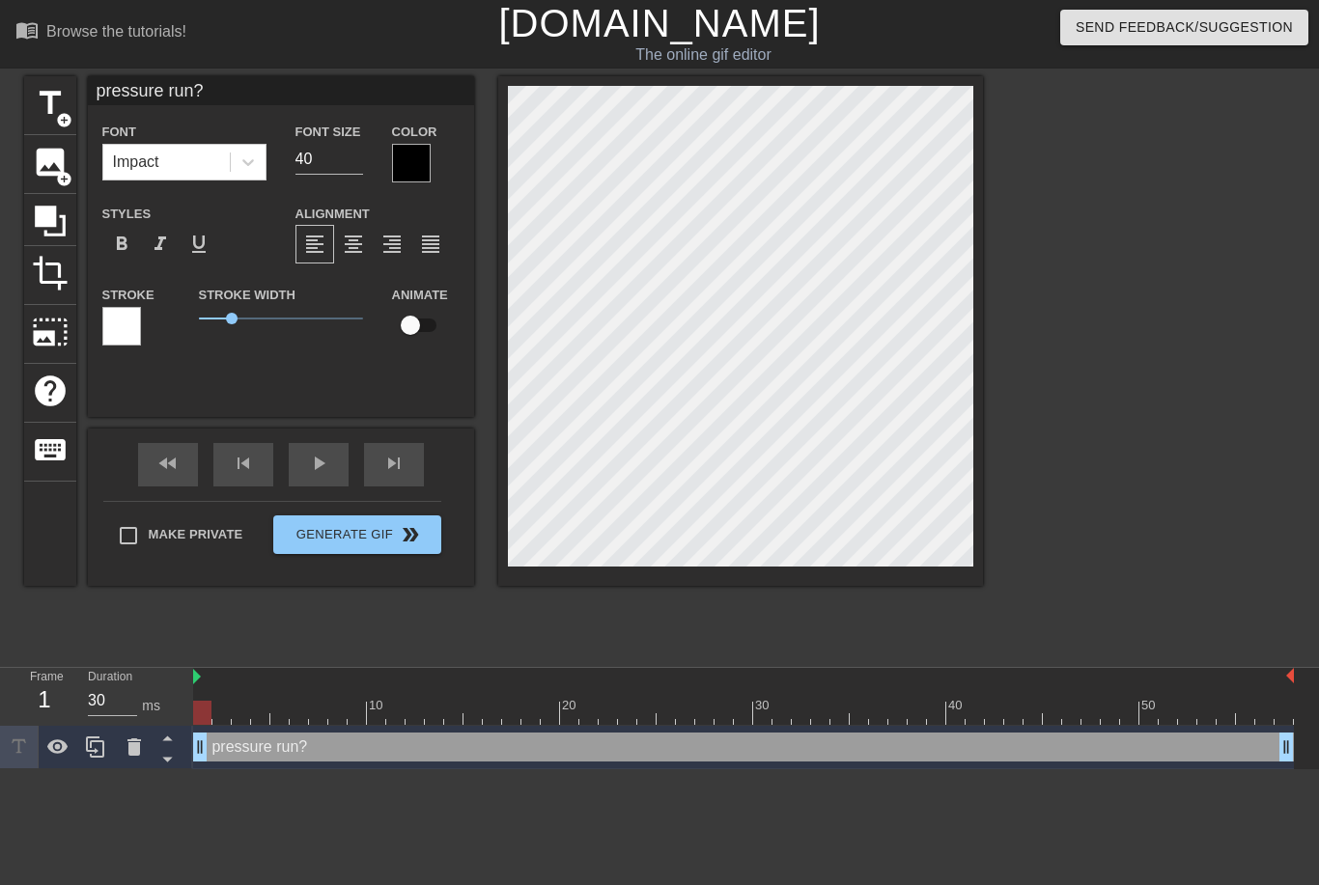
click at [158, 249] on span "format_italic" at bounding box center [160, 244] width 23 height 23
click at [167, 247] on span "format_italic" at bounding box center [160, 244] width 23 height 23
click at [130, 241] on span "format_bold" at bounding box center [121, 244] width 23 height 23
click at [122, 250] on span "format_bold" at bounding box center [121, 244] width 23 height 23
click at [124, 332] on div at bounding box center [121, 326] width 39 height 39
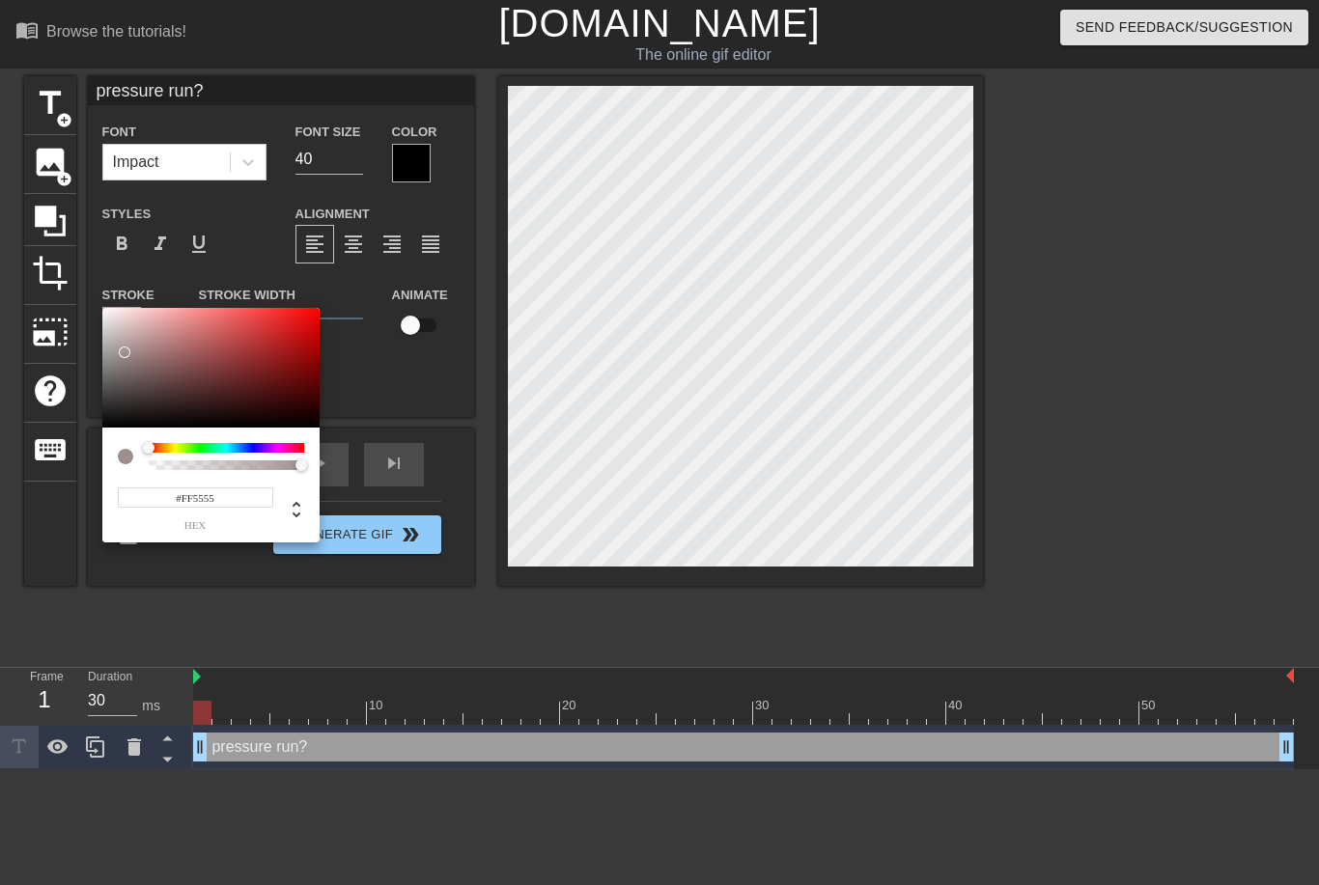
type input "#FFFFFF"
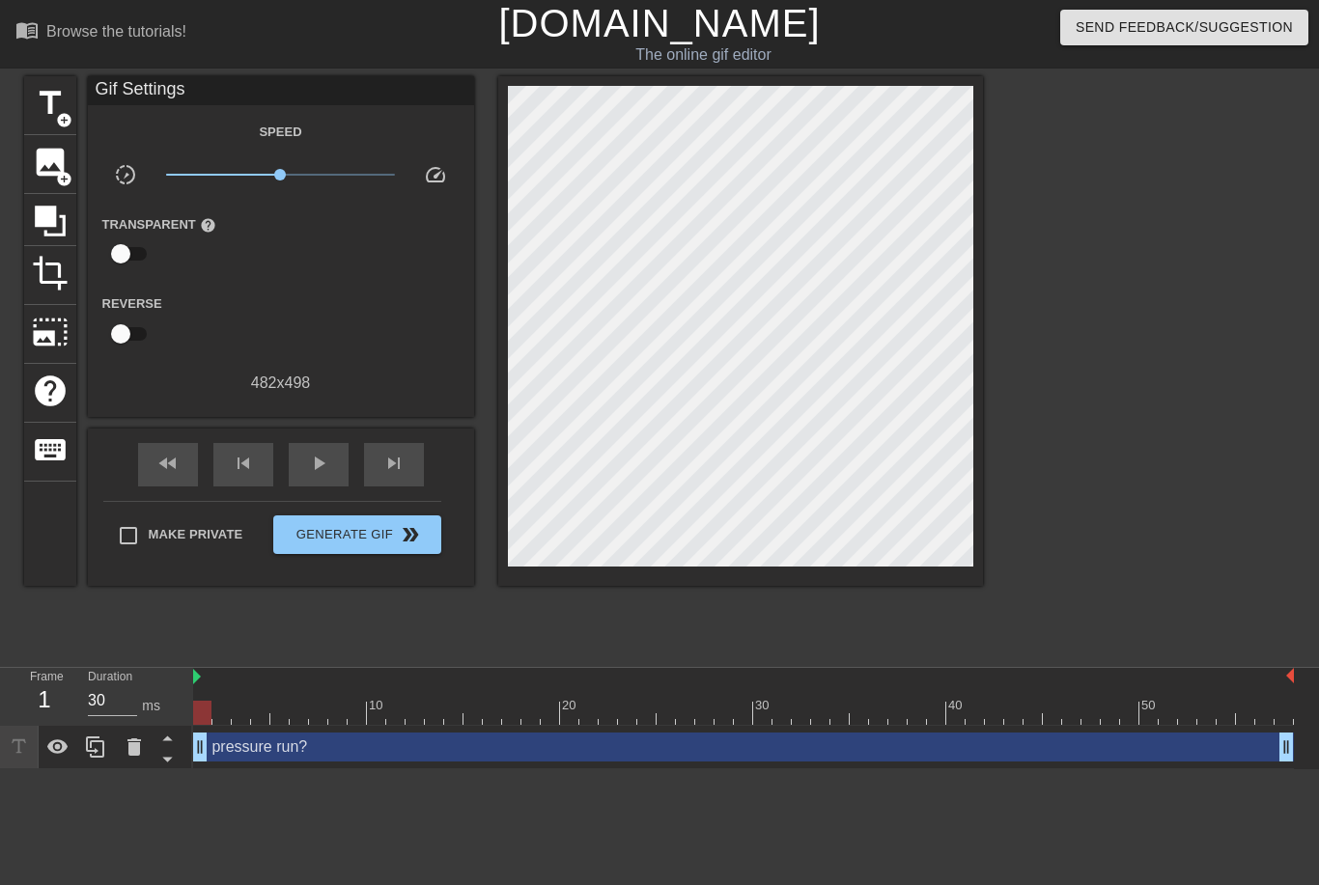
click at [417, 161] on div "Speed slow_motion_video x1.00 speed Transparent help Reverse 482 x 498" at bounding box center [280, 257] width 357 height 275
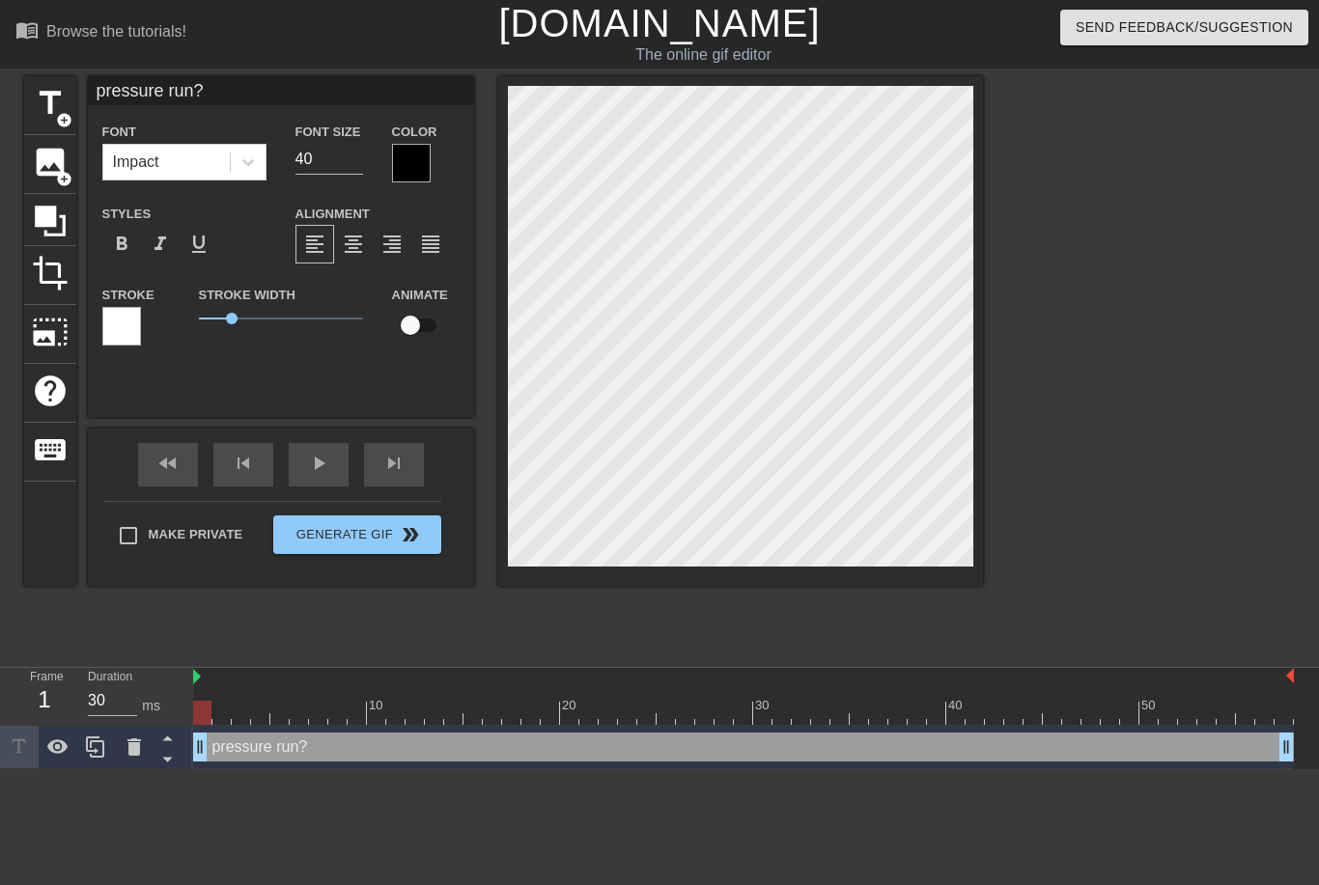
click at [420, 168] on div at bounding box center [411, 163] width 39 height 39
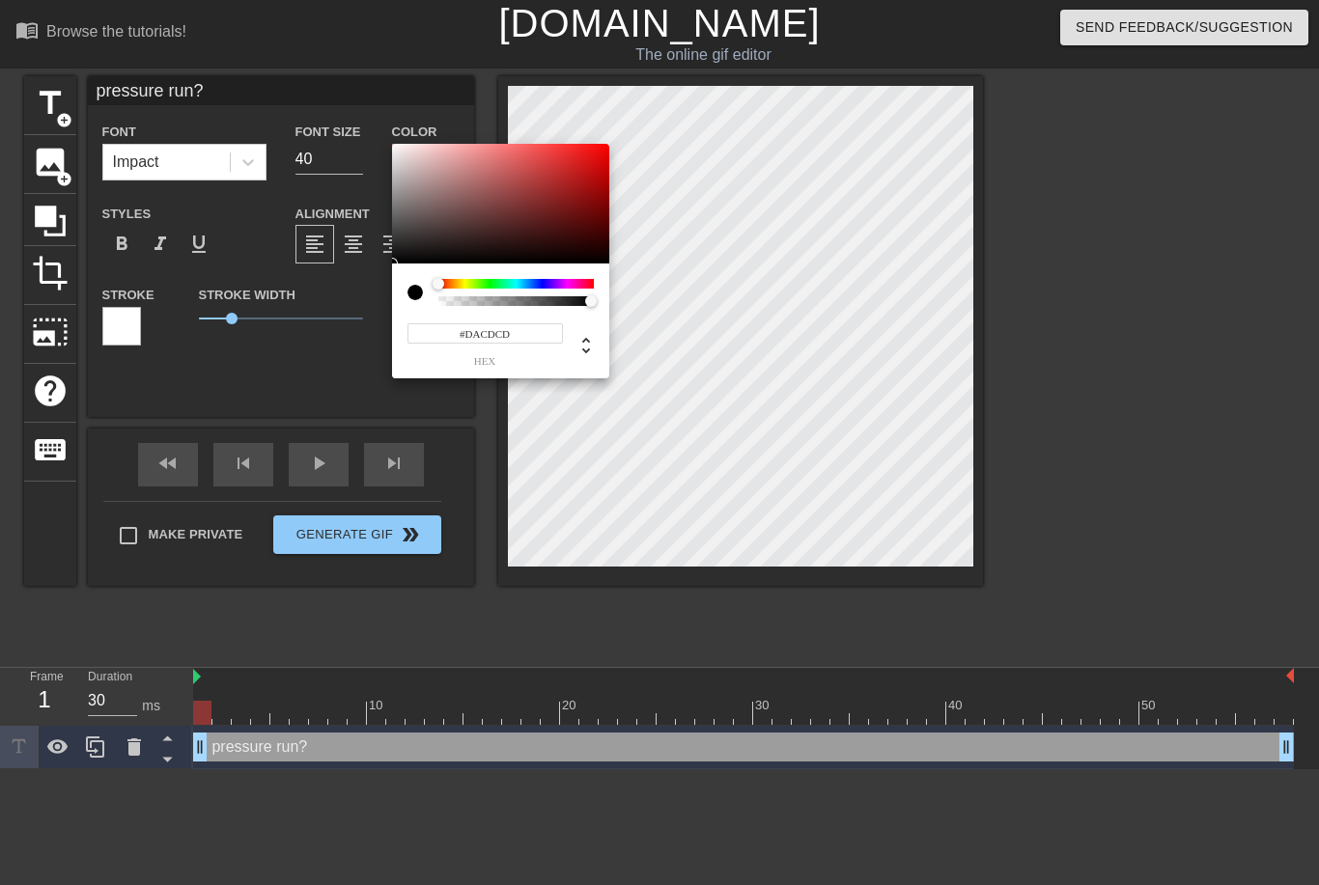
type input "#FFFFFF"
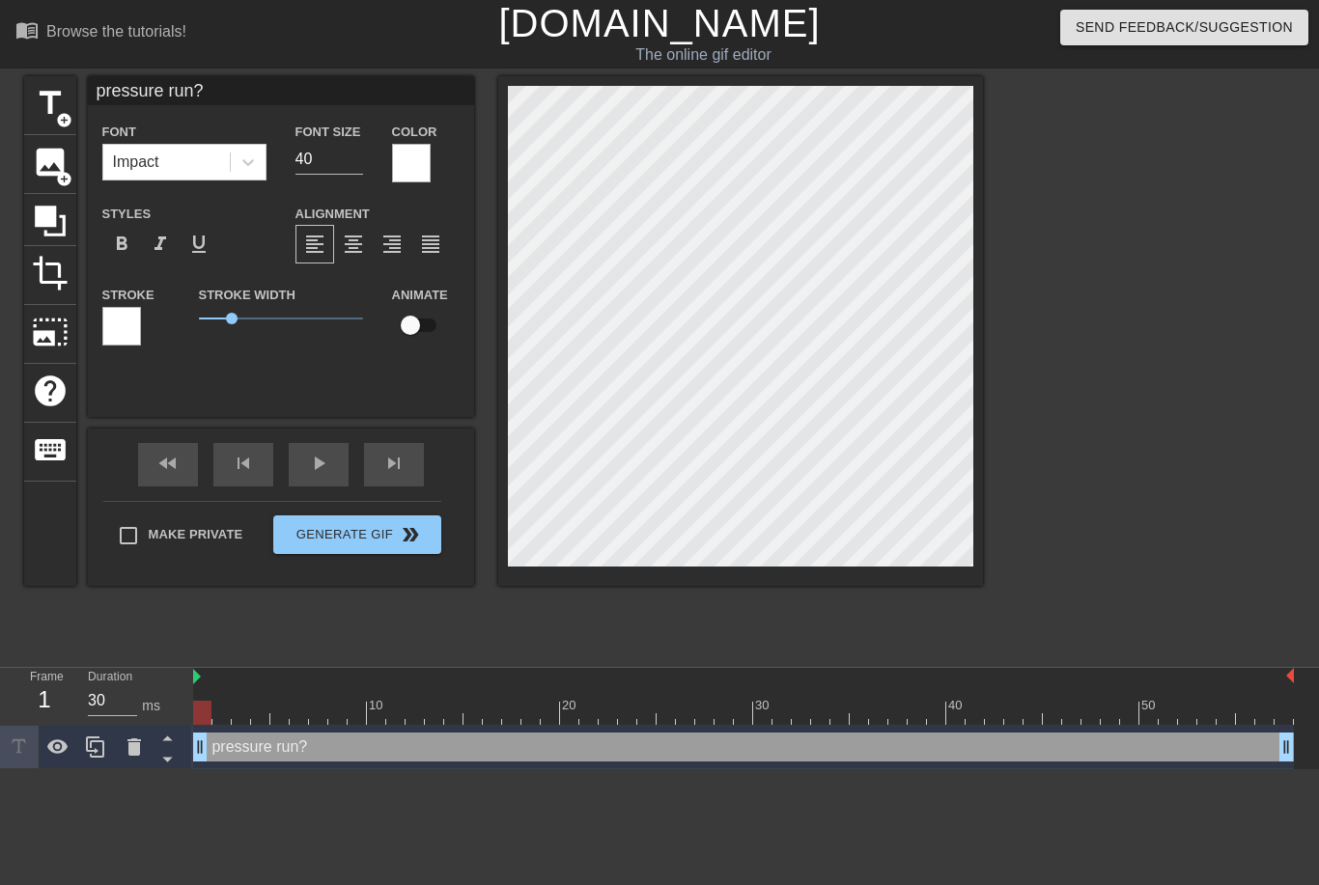
click at [1124, 266] on div at bounding box center [1151, 365] width 290 height 579
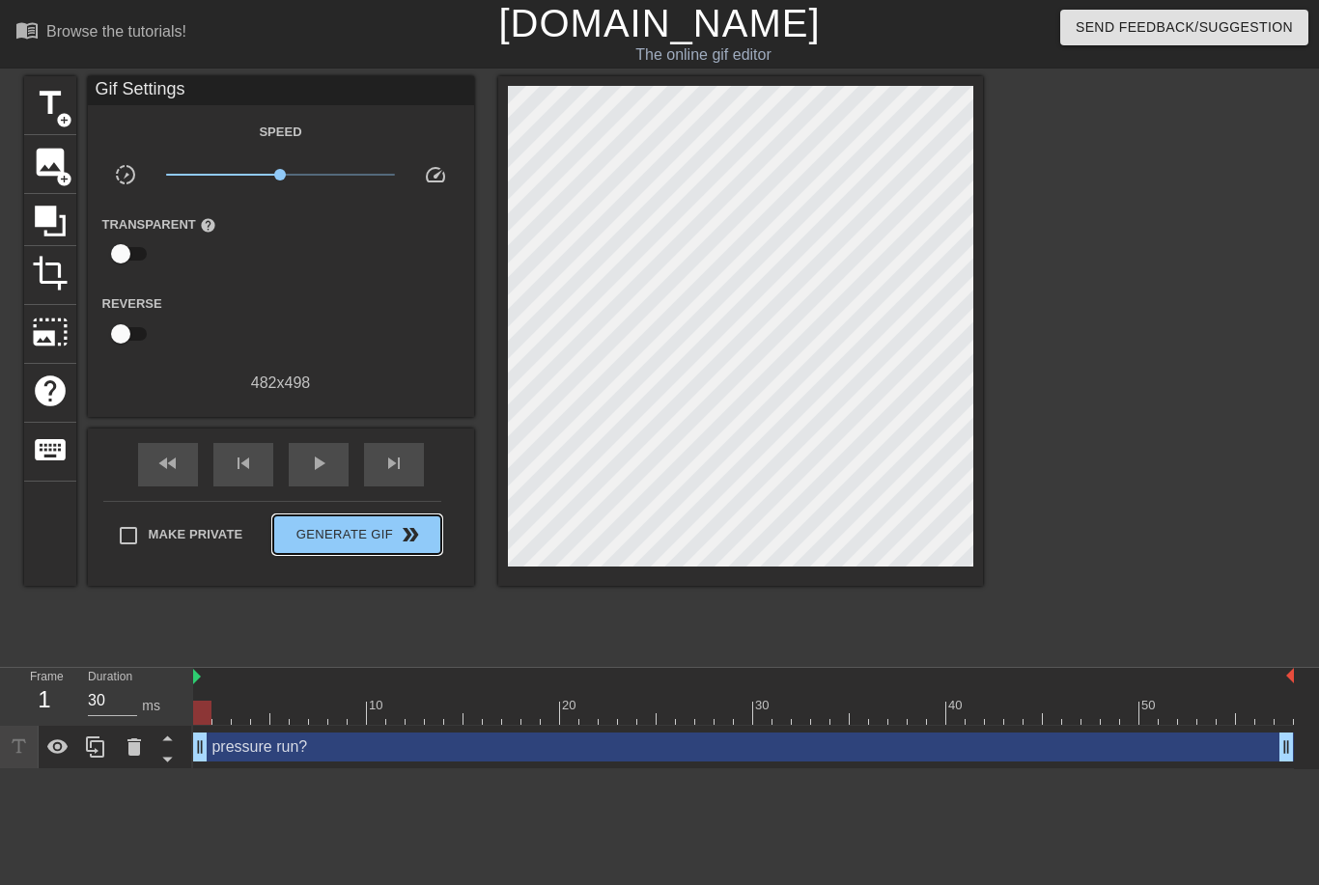
click at [329, 537] on span "Generate Gif double_arrow" at bounding box center [357, 534] width 152 height 23
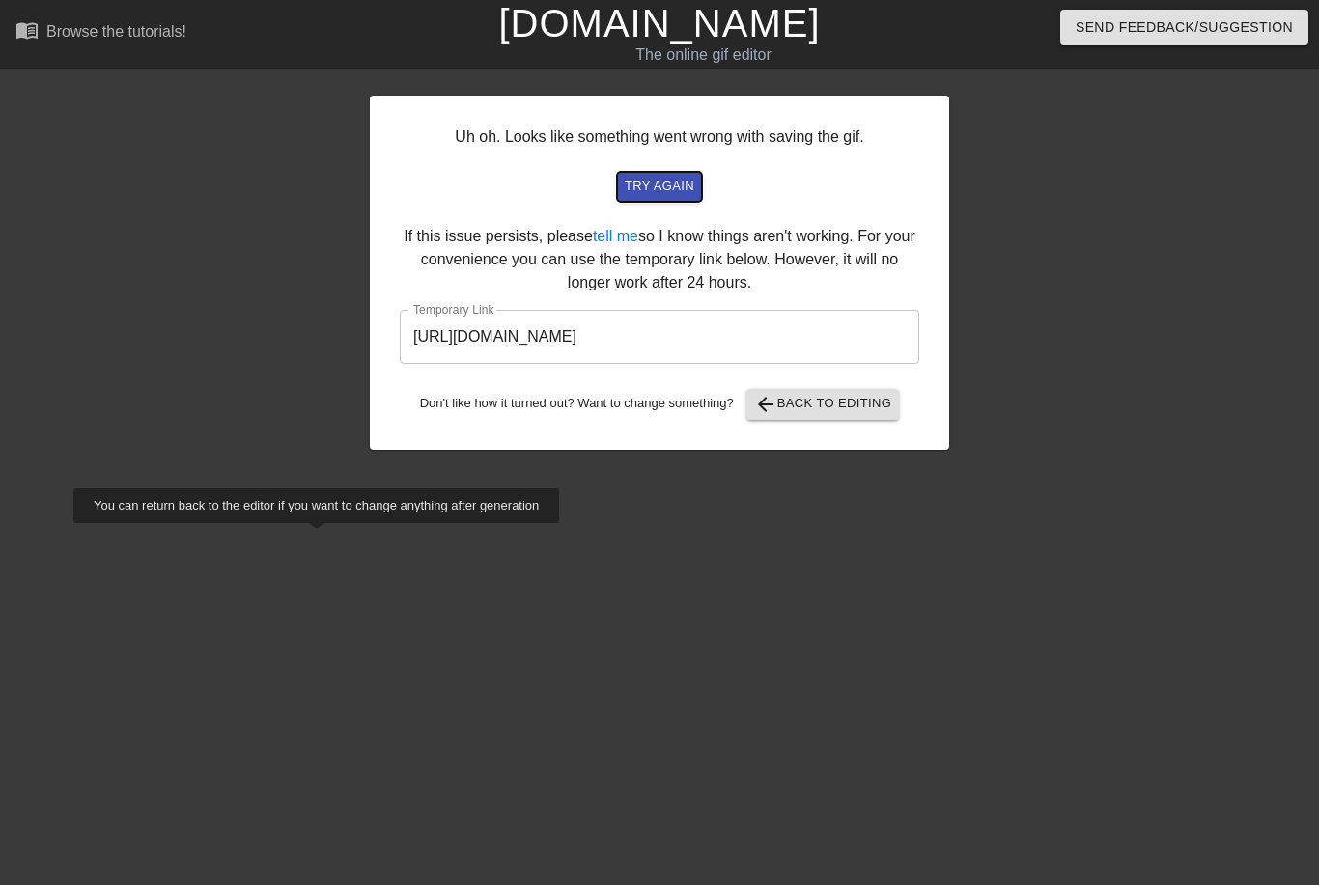
click at [669, 186] on span "try again" at bounding box center [660, 187] width 70 height 22
